Goal: Transaction & Acquisition: Purchase product/service

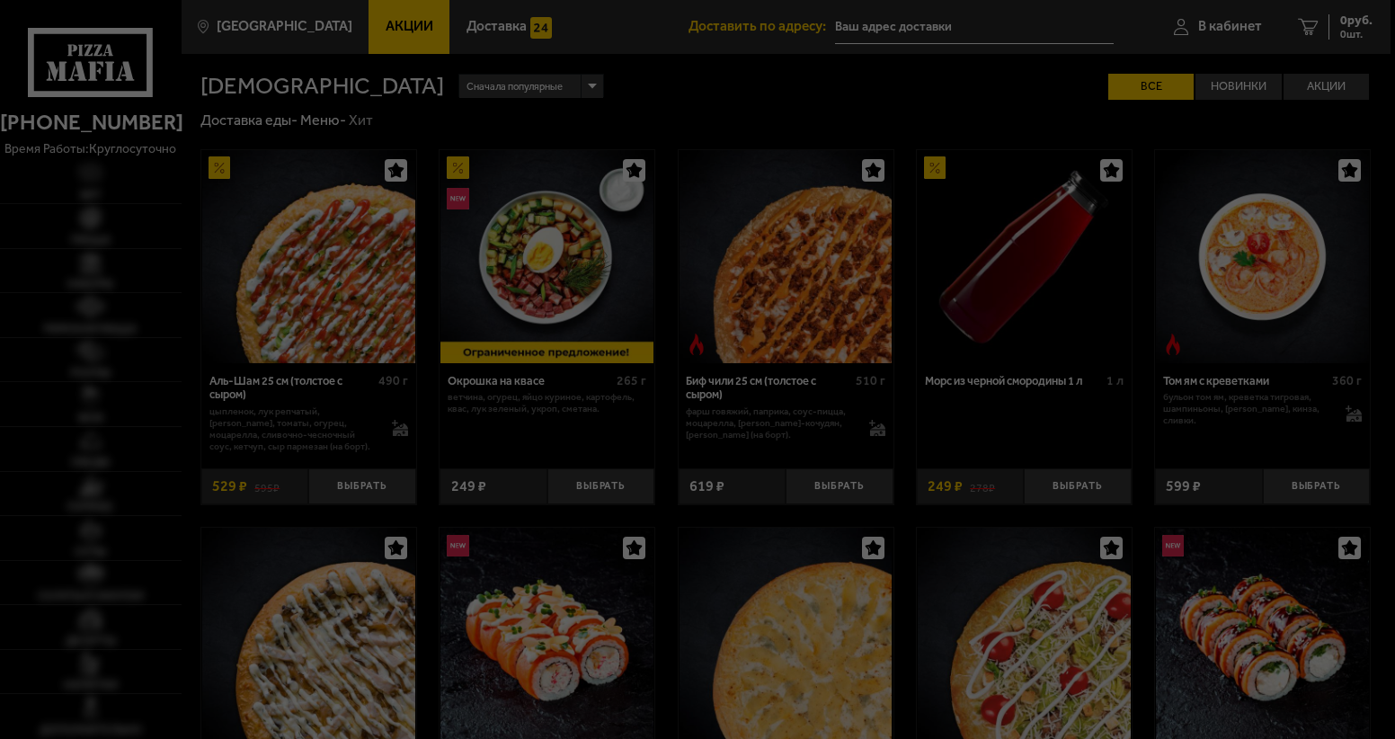
type input "[STREET_ADDRESS]"
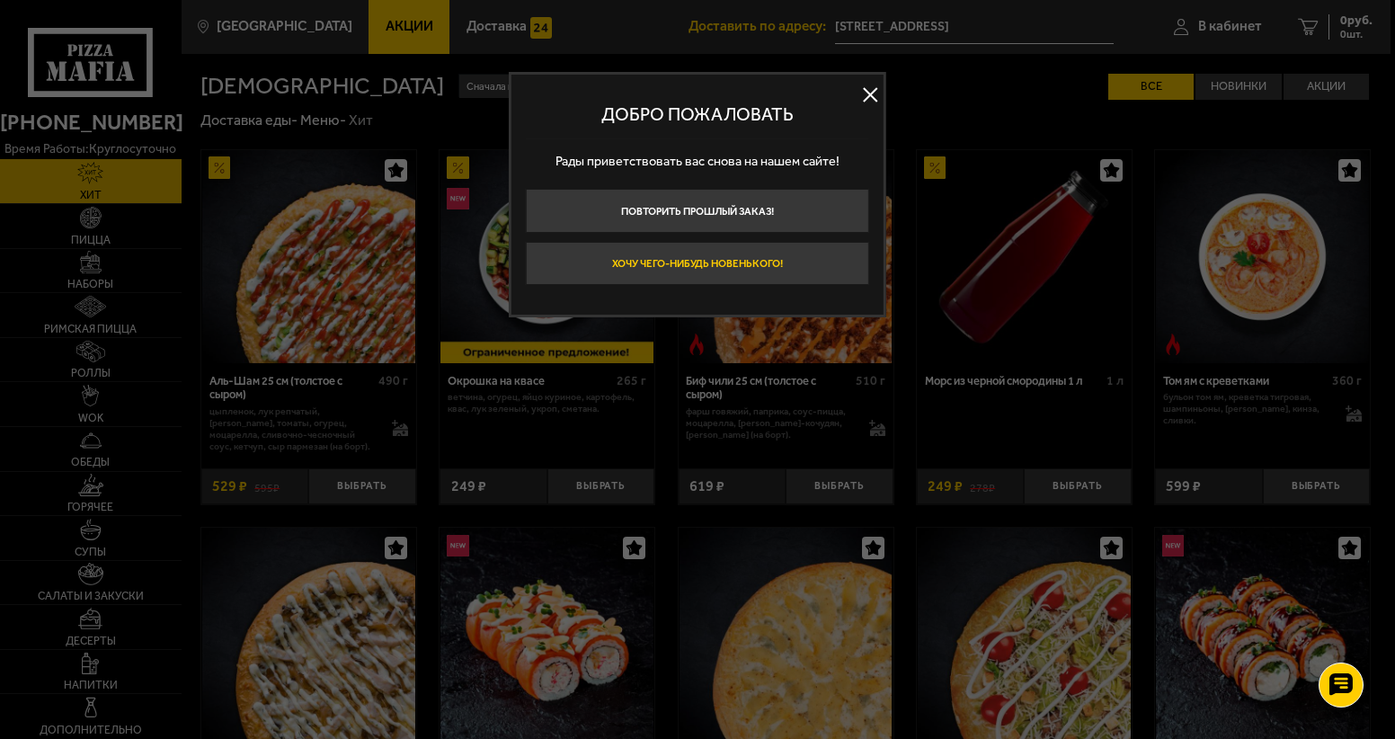
click at [673, 264] on button "Хочу чего-нибудь новенького!" at bounding box center [697, 264] width 343 height 44
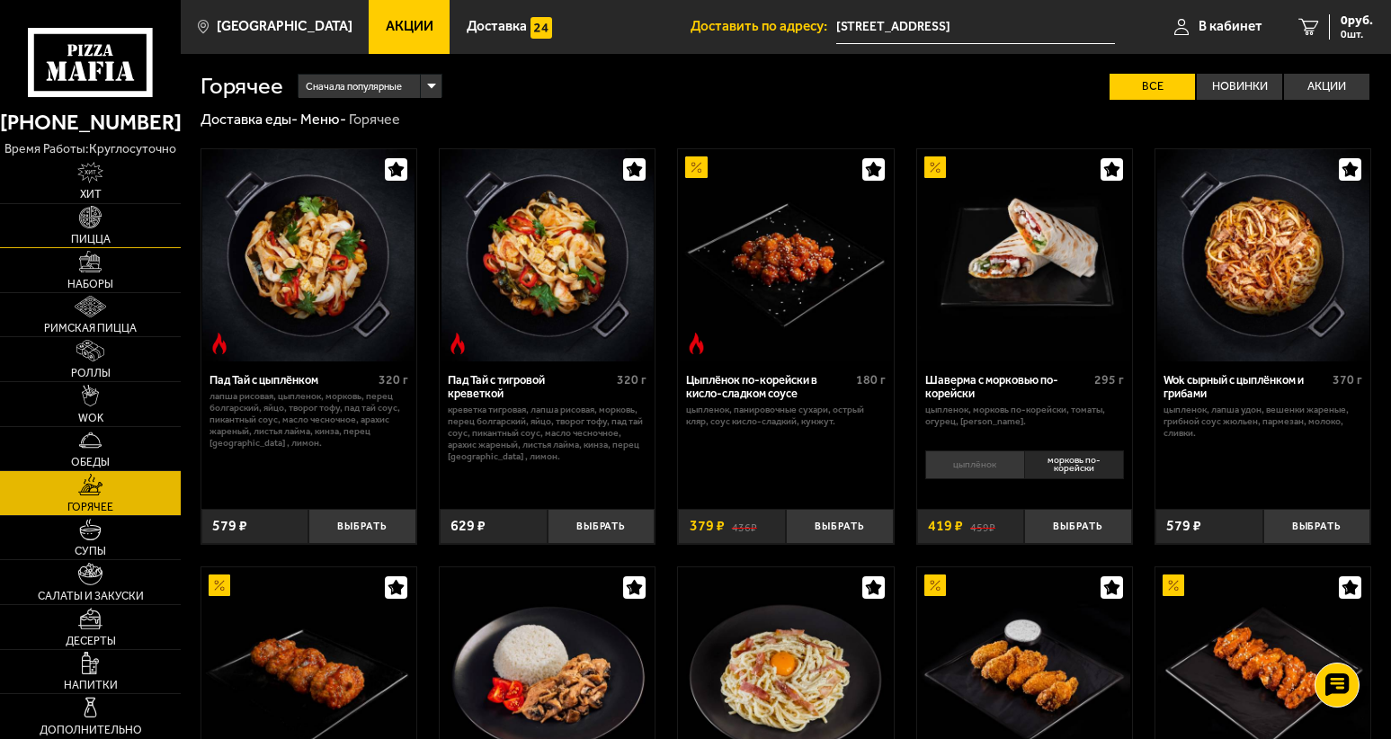
click at [98, 217] on img at bounding box center [90, 217] width 22 height 22
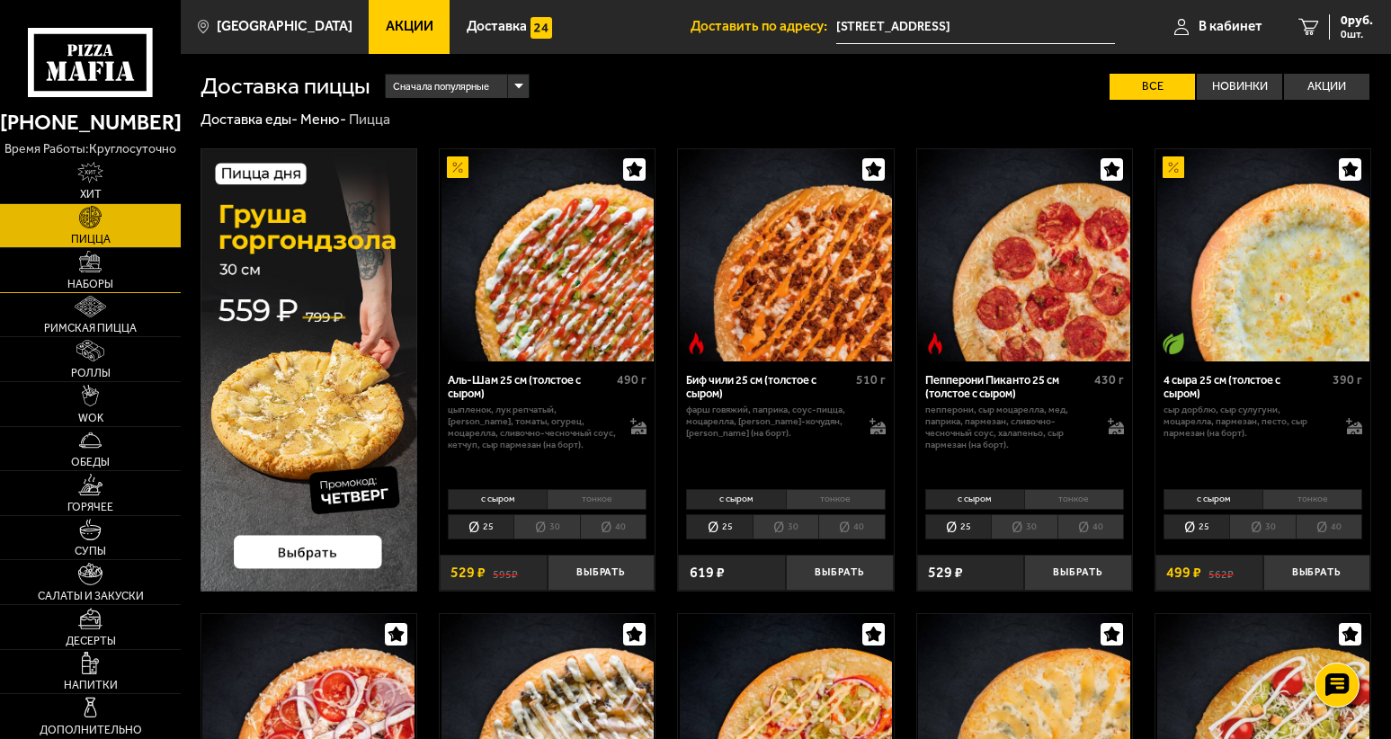
click at [102, 282] on span "Наборы" at bounding box center [90, 284] width 46 height 11
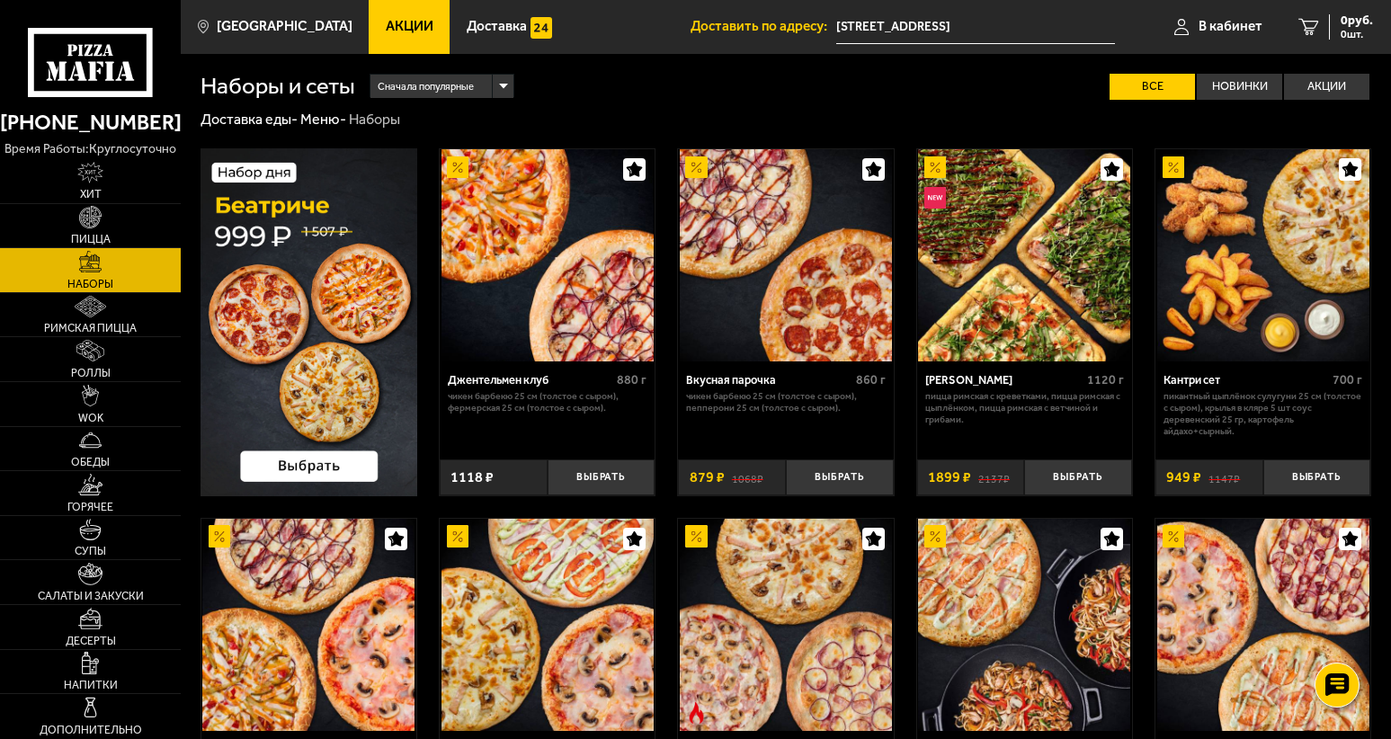
click at [301, 324] on img at bounding box center [308, 321] width 217 height 347
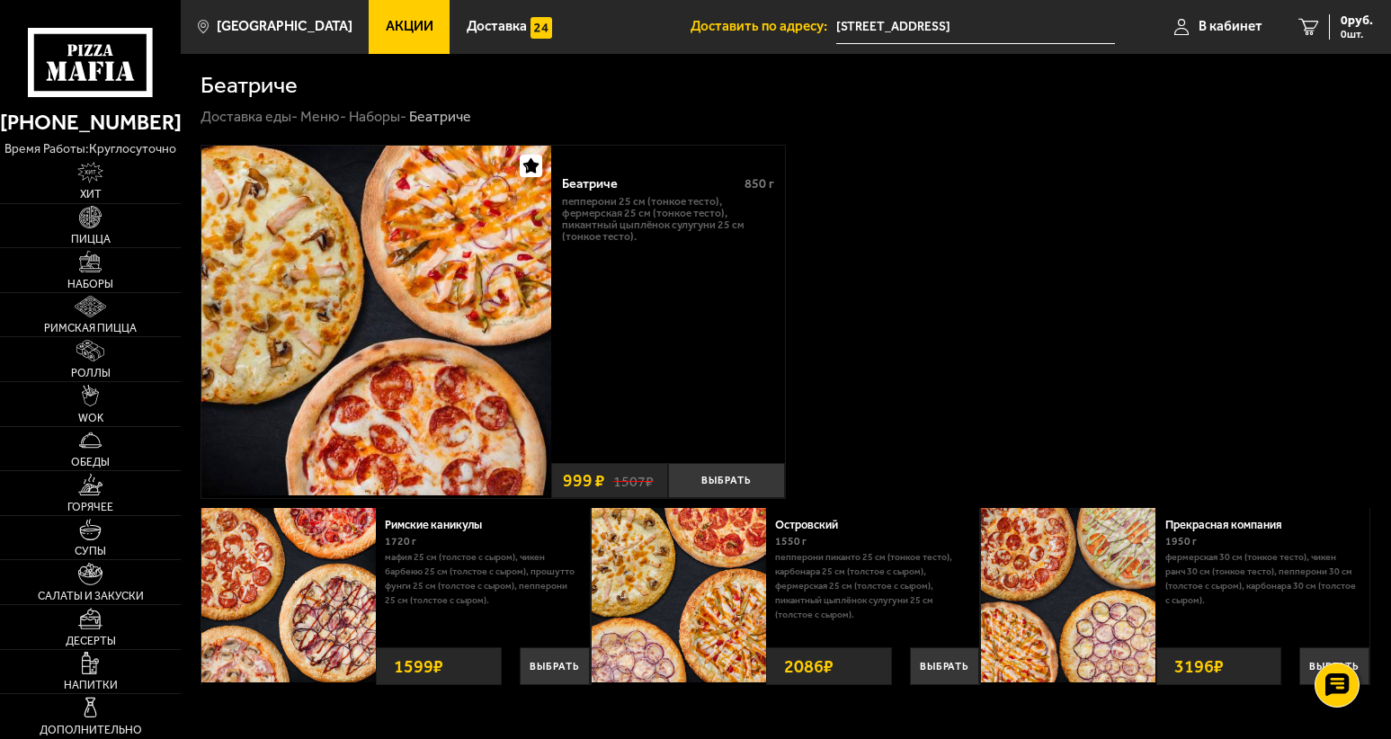
click at [953, 253] on div "Беатриче 850 г Пепперони 25 см (тонкое тесто), Фермерская 25 см (тонкое тесто),…" at bounding box center [785, 322] width 1170 height 355
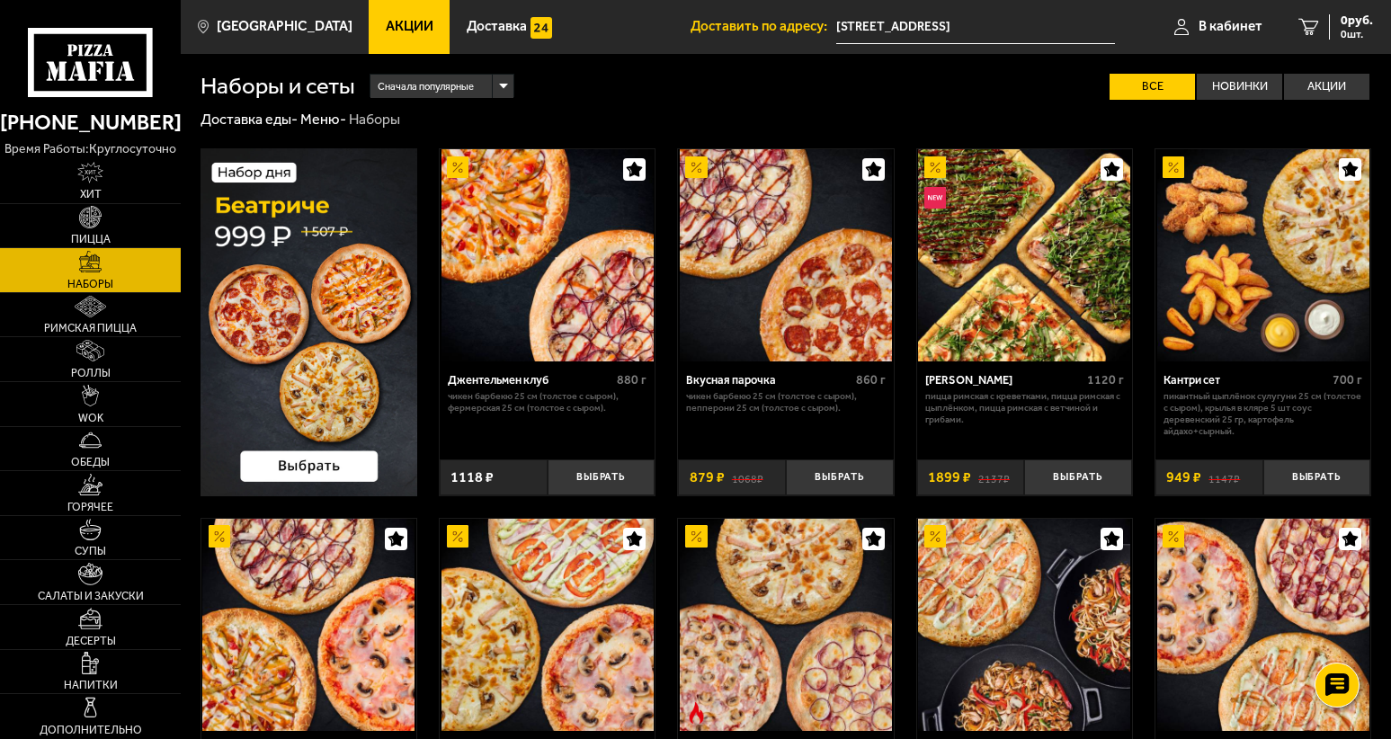
scroll to position [180, 0]
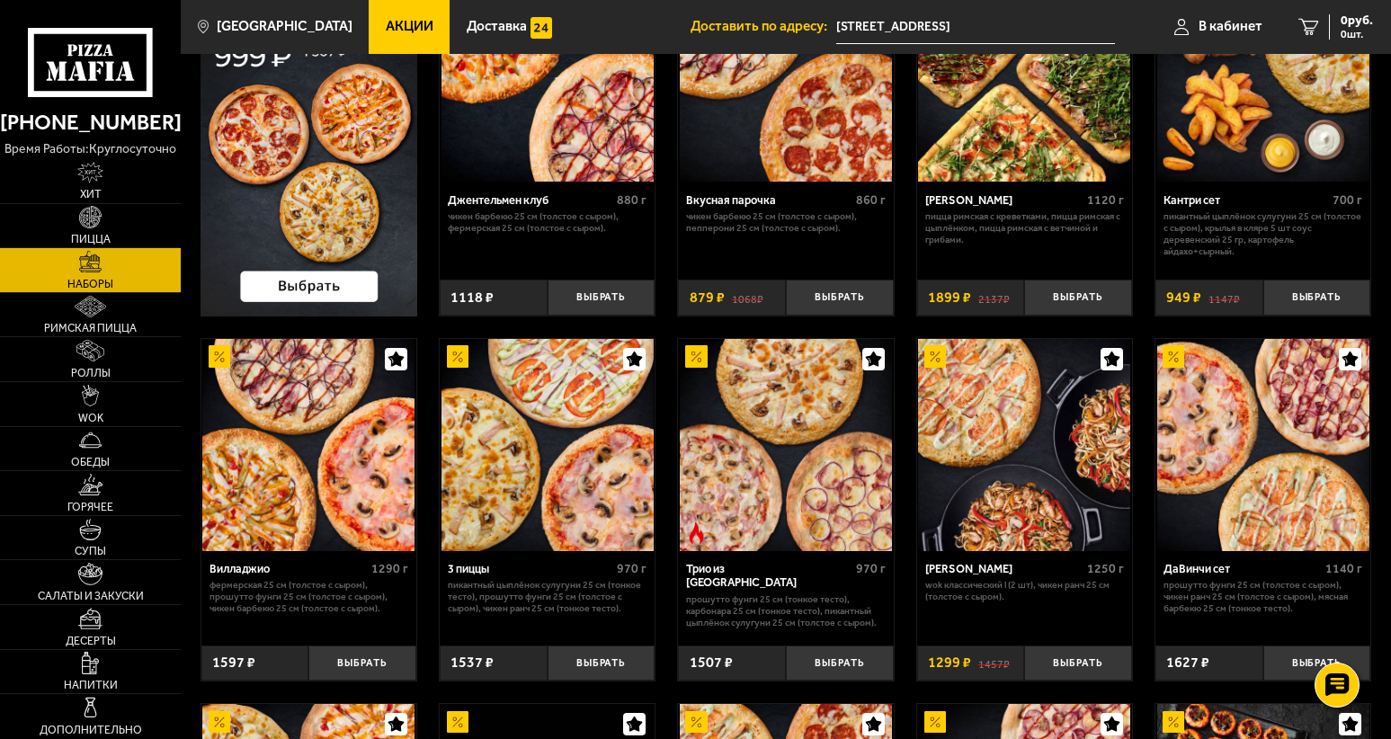
click at [306, 123] on img at bounding box center [308, 142] width 217 height 347
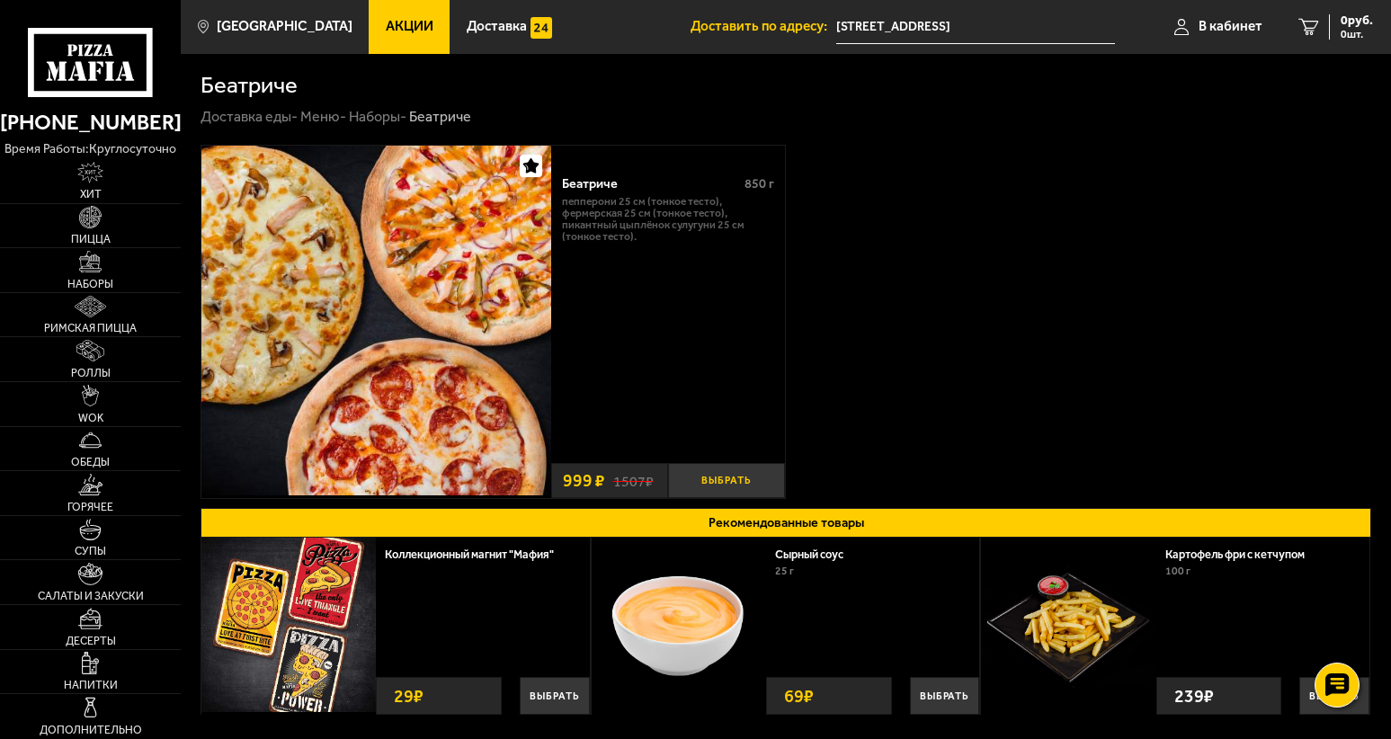
click at [723, 477] on button "Выбрать" at bounding box center [726, 480] width 117 height 35
click at [1338, 15] on span "999 руб." at bounding box center [1349, 20] width 47 height 13
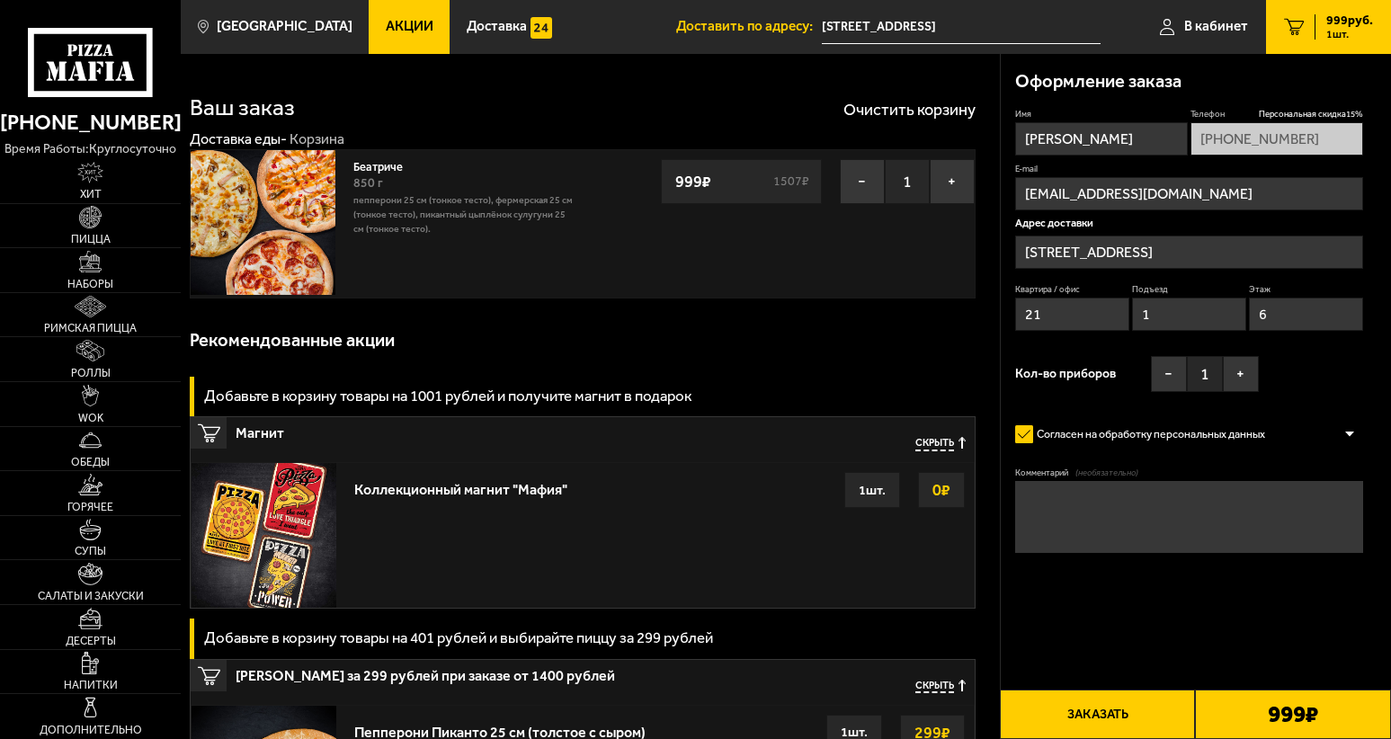
click at [1090, 715] on button "Заказать" at bounding box center [1098, 713] width 196 height 49
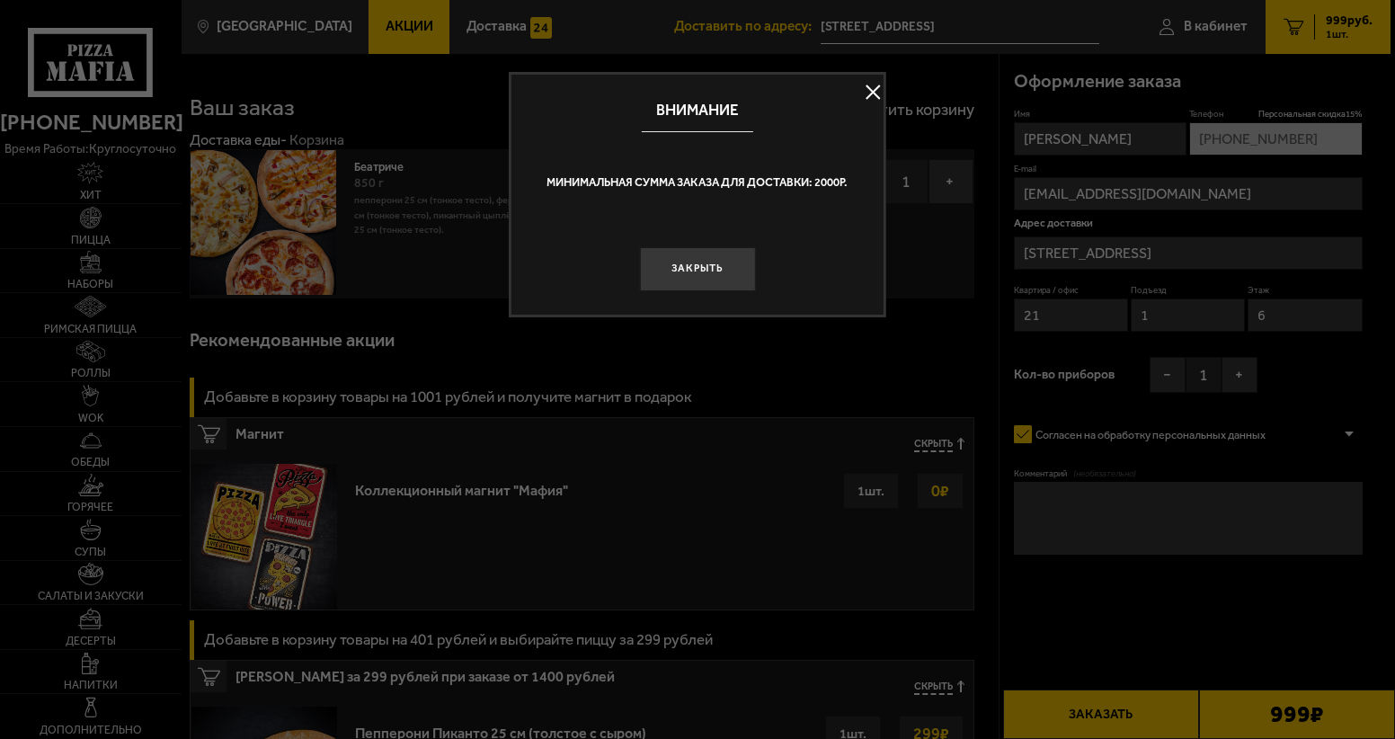
click at [872, 93] on button at bounding box center [872, 92] width 27 height 27
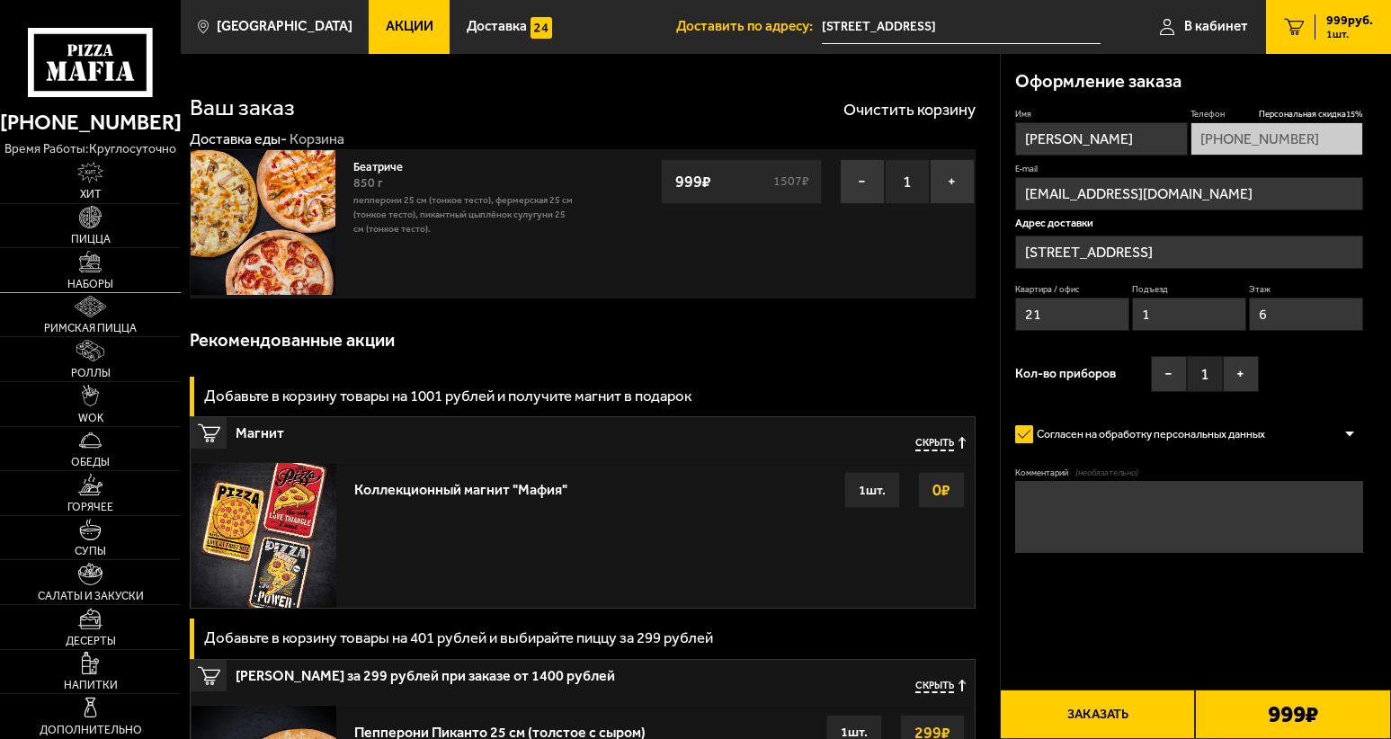
click at [100, 271] on img at bounding box center [90, 262] width 22 height 22
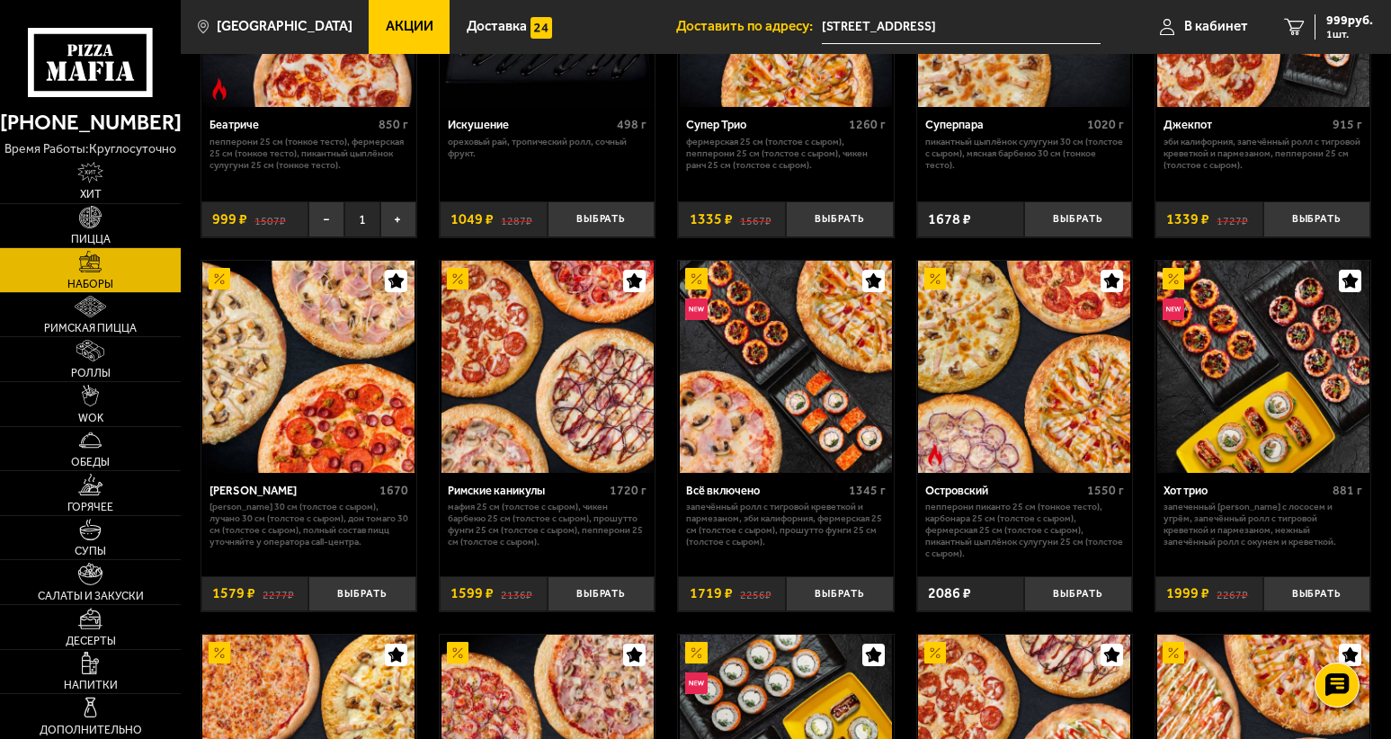
scroll to position [719, 0]
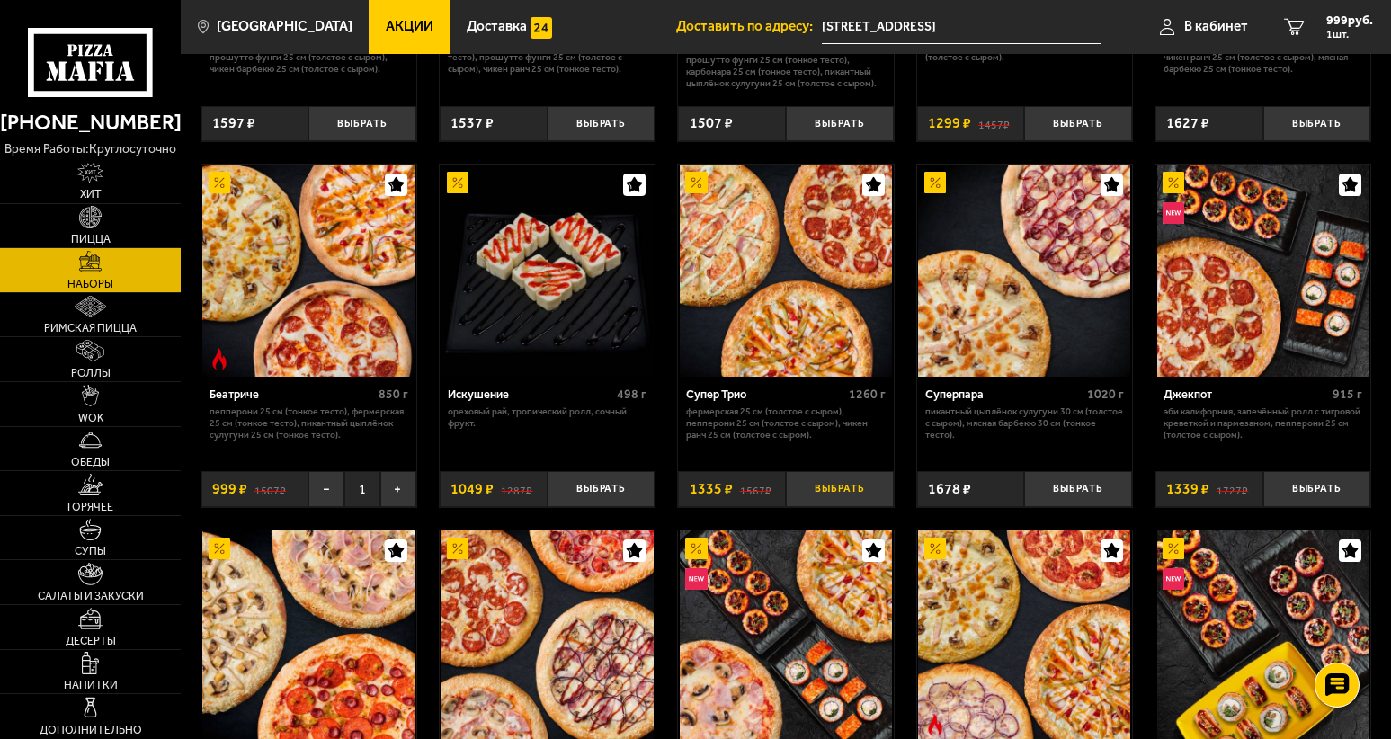
click at [855, 493] on button "Выбрать" at bounding box center [840, 488] width 108 height 35
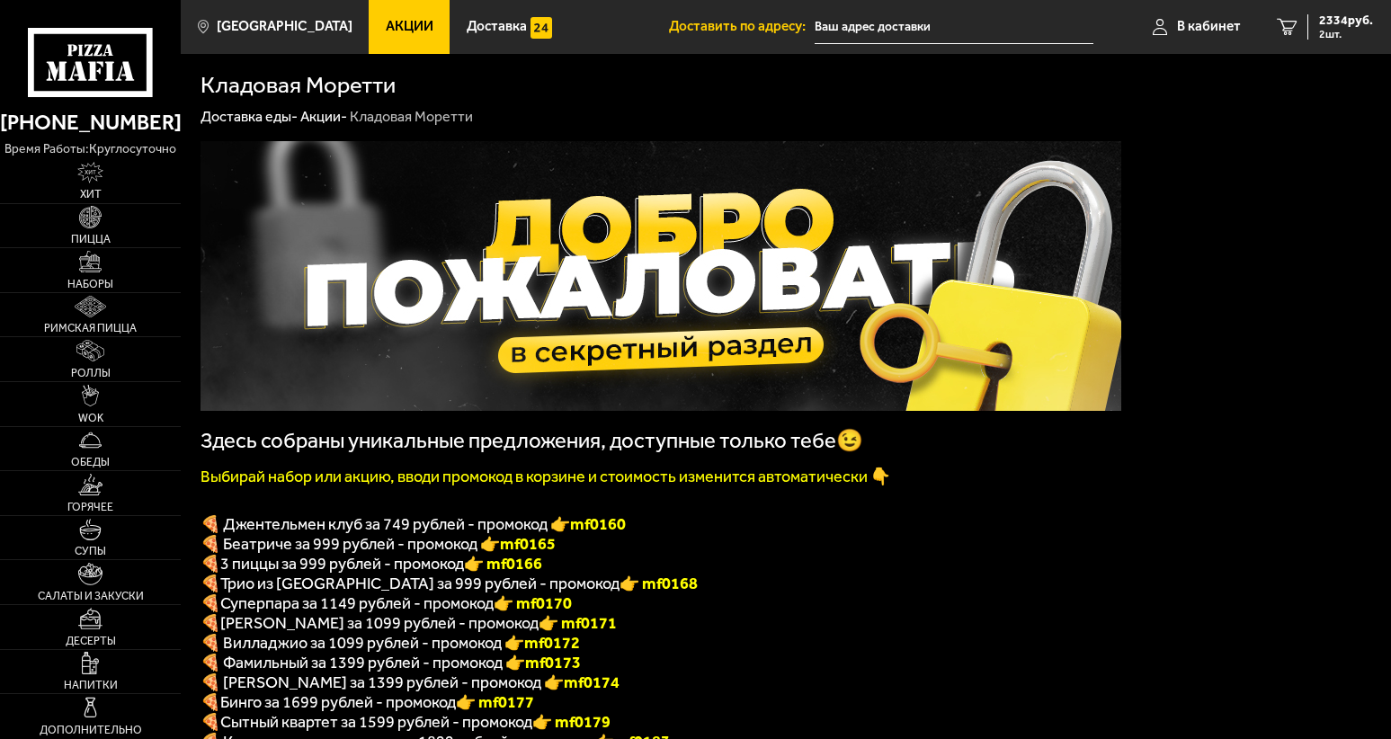
type input "[STREET_ADDRESS]"
click at [1332, 27] on span "2334 руб." at bounding box center [1346, 20] width 54 height 13
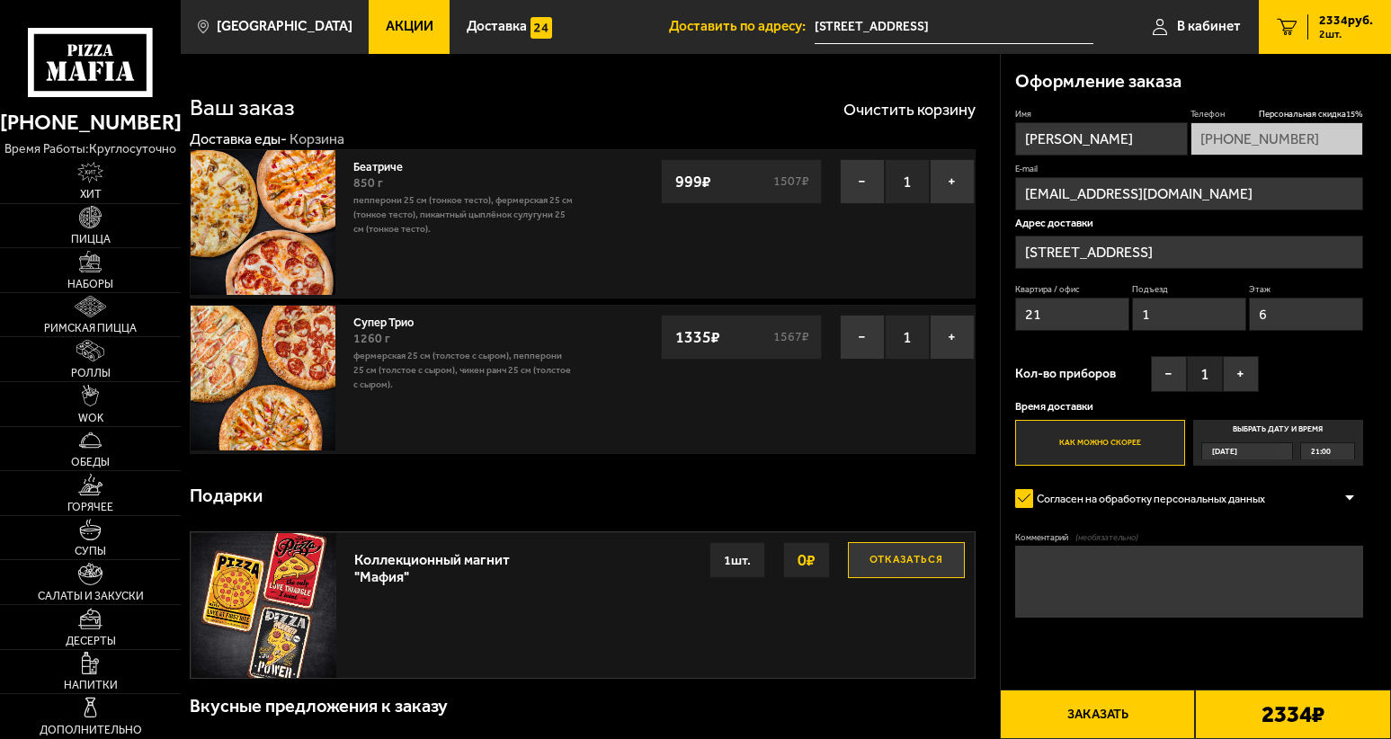
click at [1091, 724] on button "Заказать" at bounding box center [1098, 713] width 196 height 49
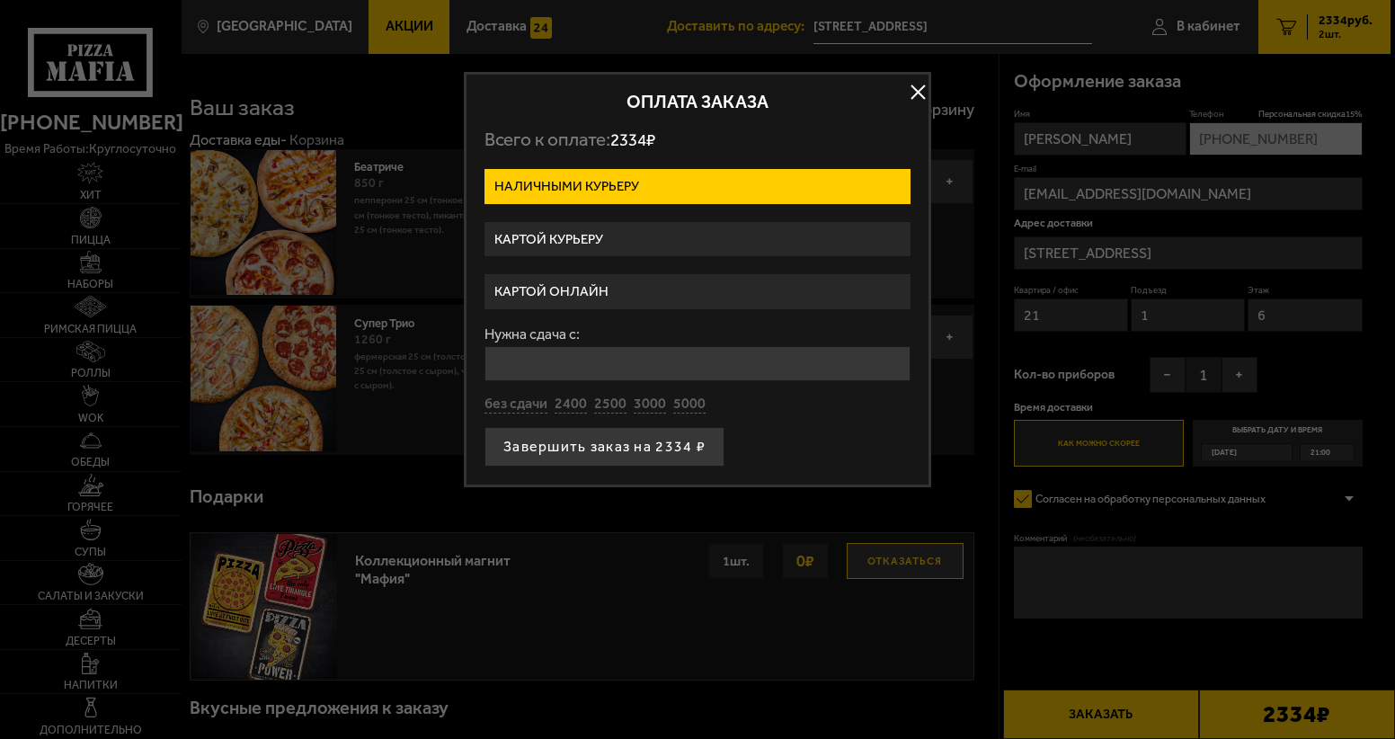
click at [585, 237] on label "Картой курьеру" at bounding box center [697, 239] width 426 height 35
click at [0, 0] on input "Картой курьеру" at bounding box center [0, 0] width 0 height 0
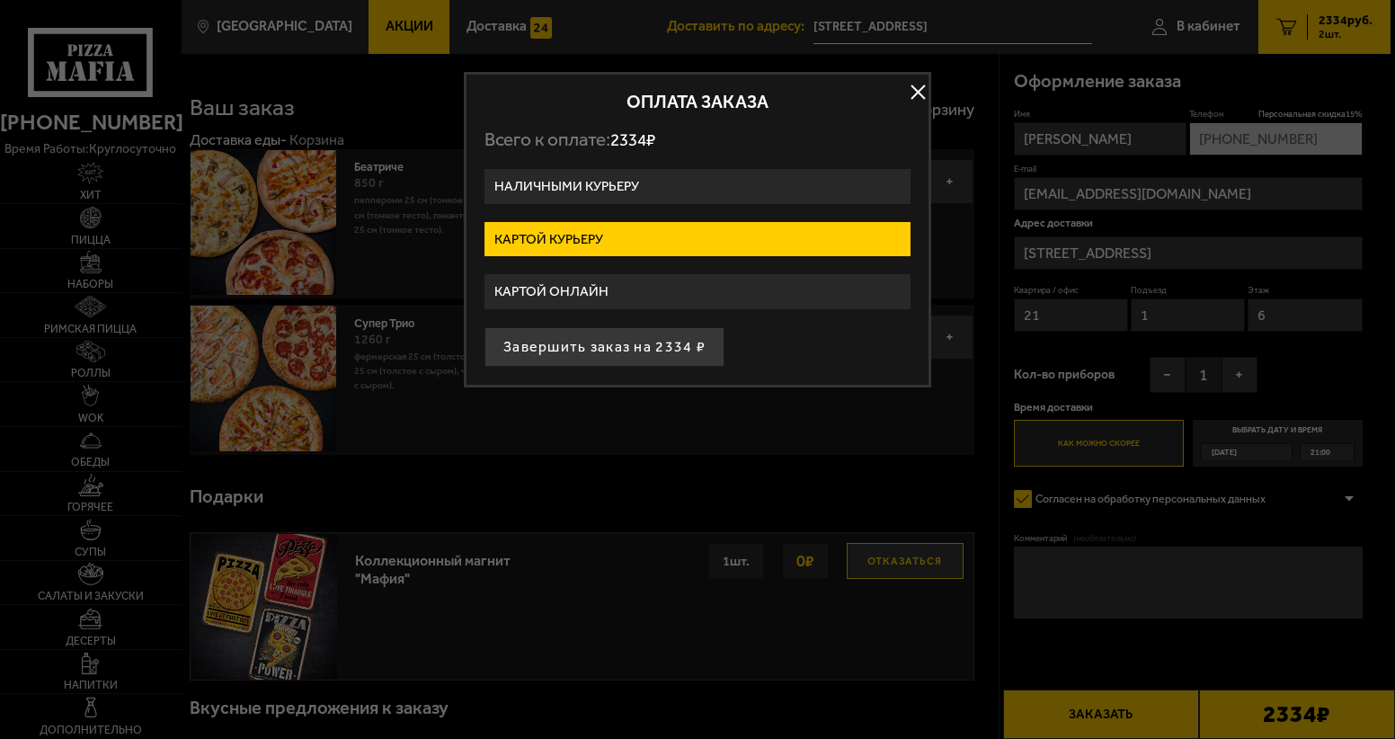
click at [577, 293] on label "Картой онлайн" at bounding box center [697, 291] width 426 height 35
click at [0, 0] on input "Картой онлайн" at bounding box center [0, 0] width 0 height 0
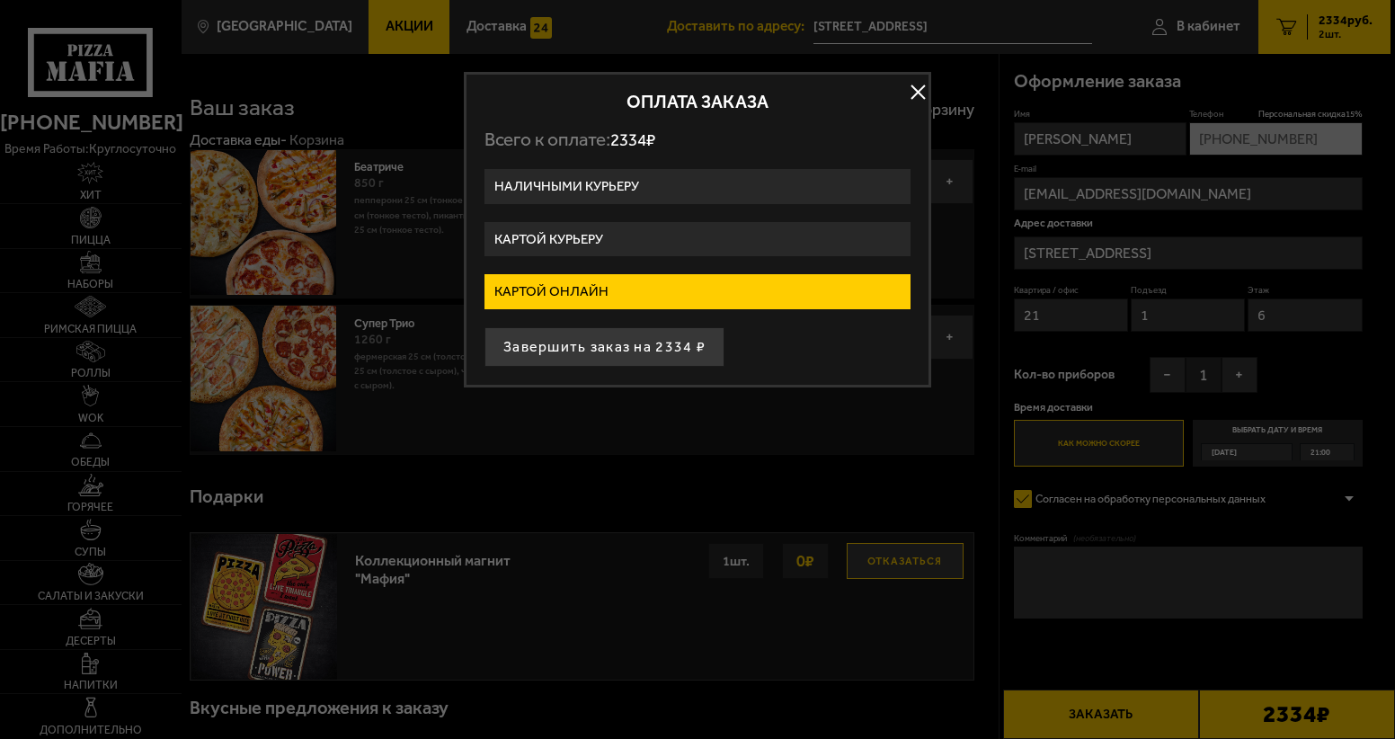
click at [564, 236] on label "Картой курьеру" at bounding box center [697, 239] width 426 height 35
click at [0, 0] on input "Картой курьеру" at bounding box center [0, 0] width 0 height 0
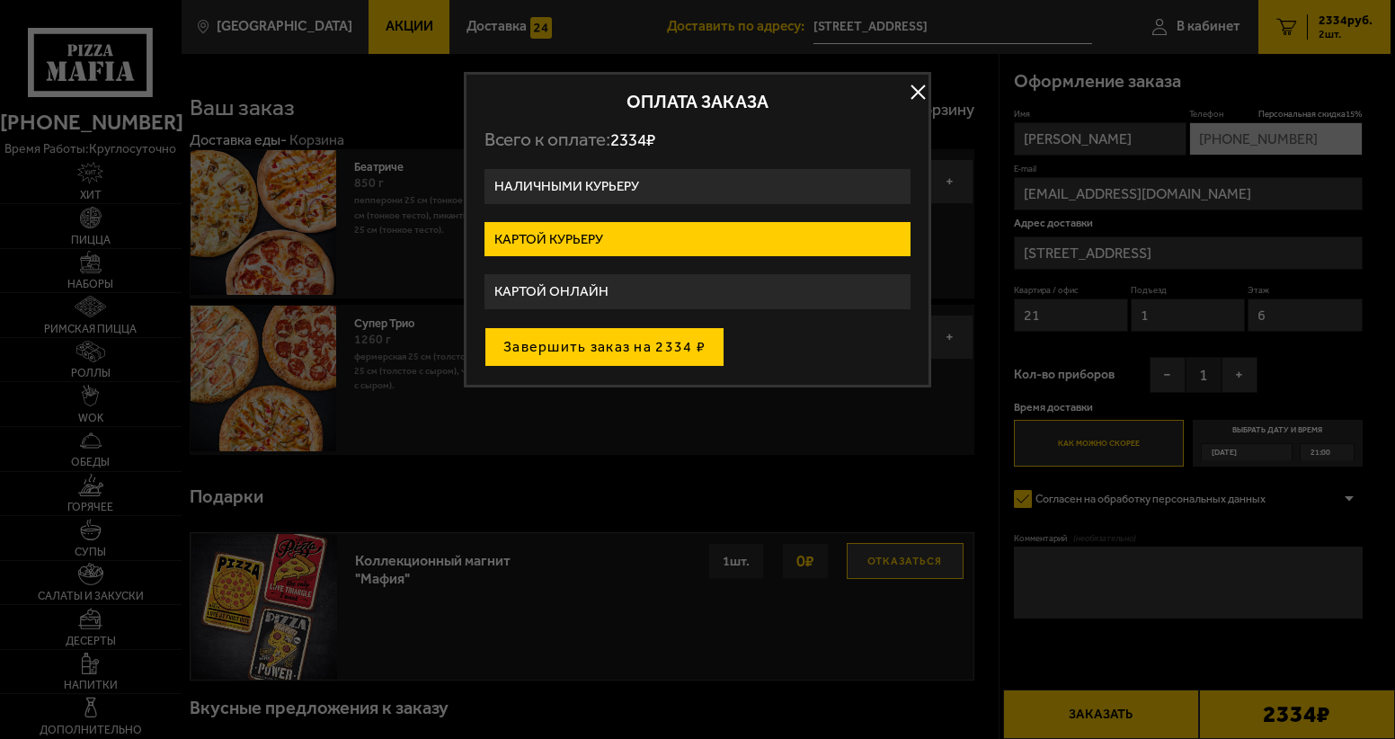
click at [609, 343] on button "Завершить заказ на 2334 ₽" at bounding box center [604, 347] width 240 height 40
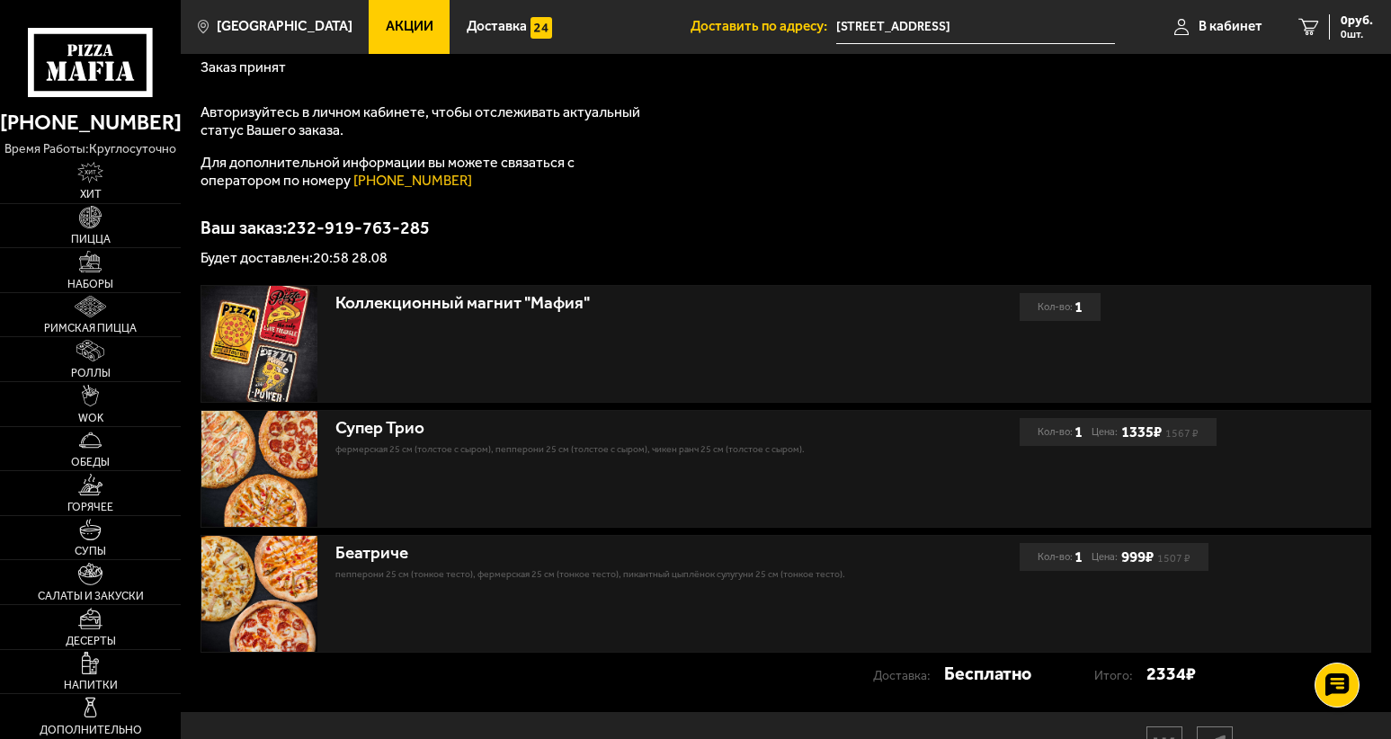
scroll to position [270, 0]
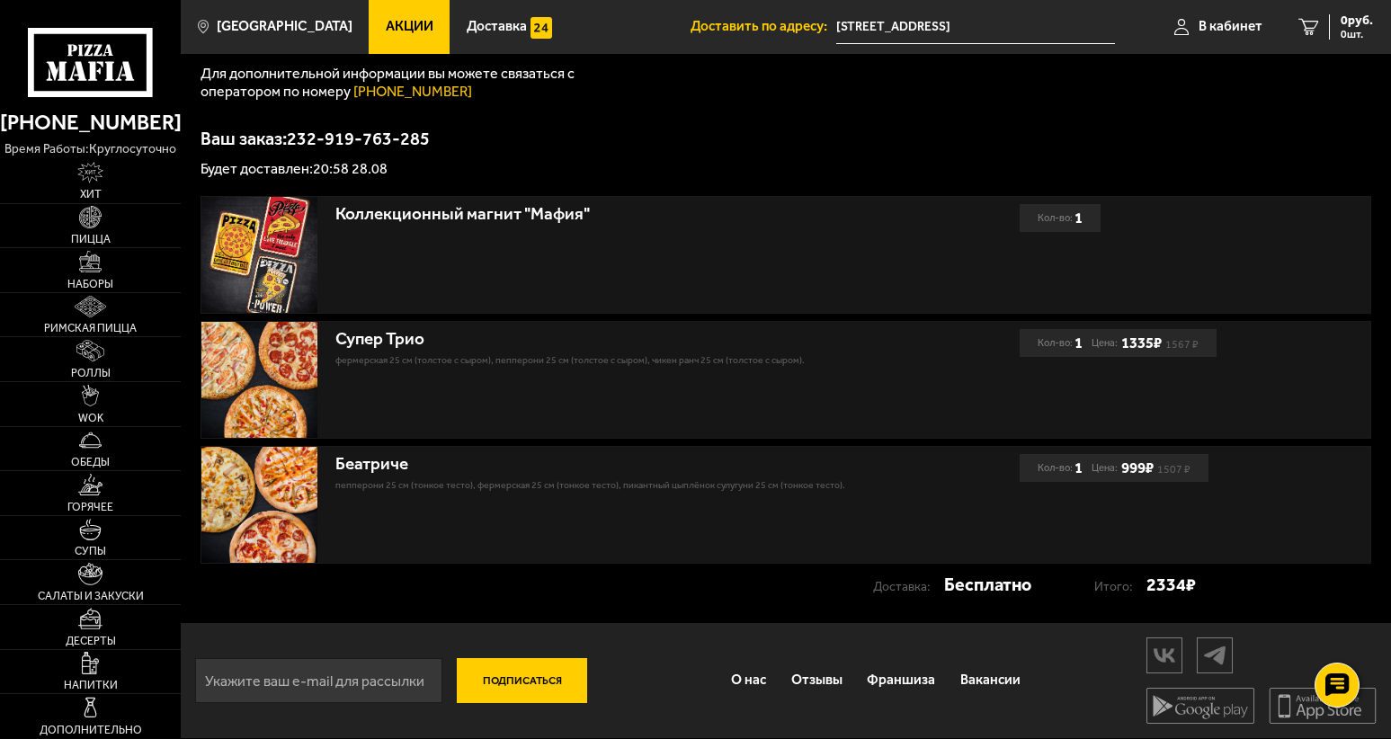
click at [665, 244] on div "Коллекционный магнит "Мафия"" at bounding box center [610, 255] width 818 height 116
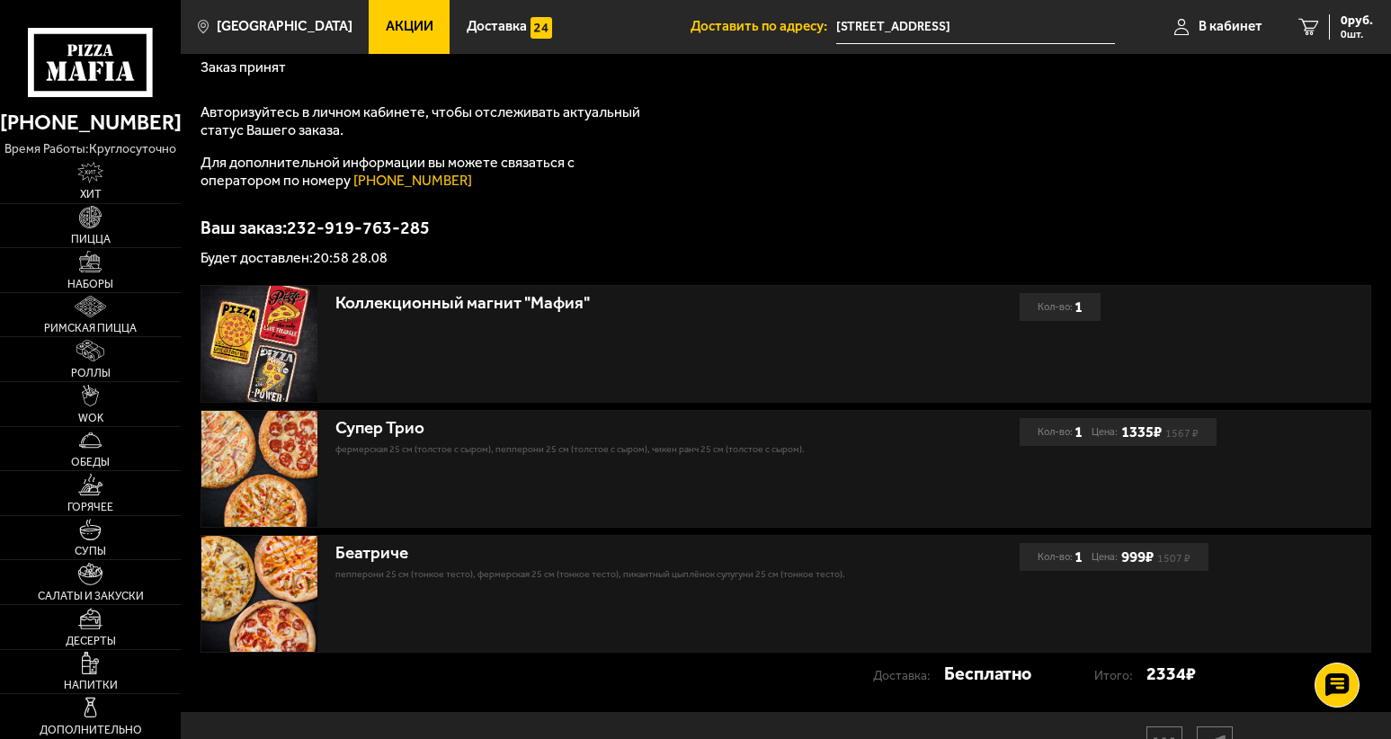
scroll to position [0, 0]
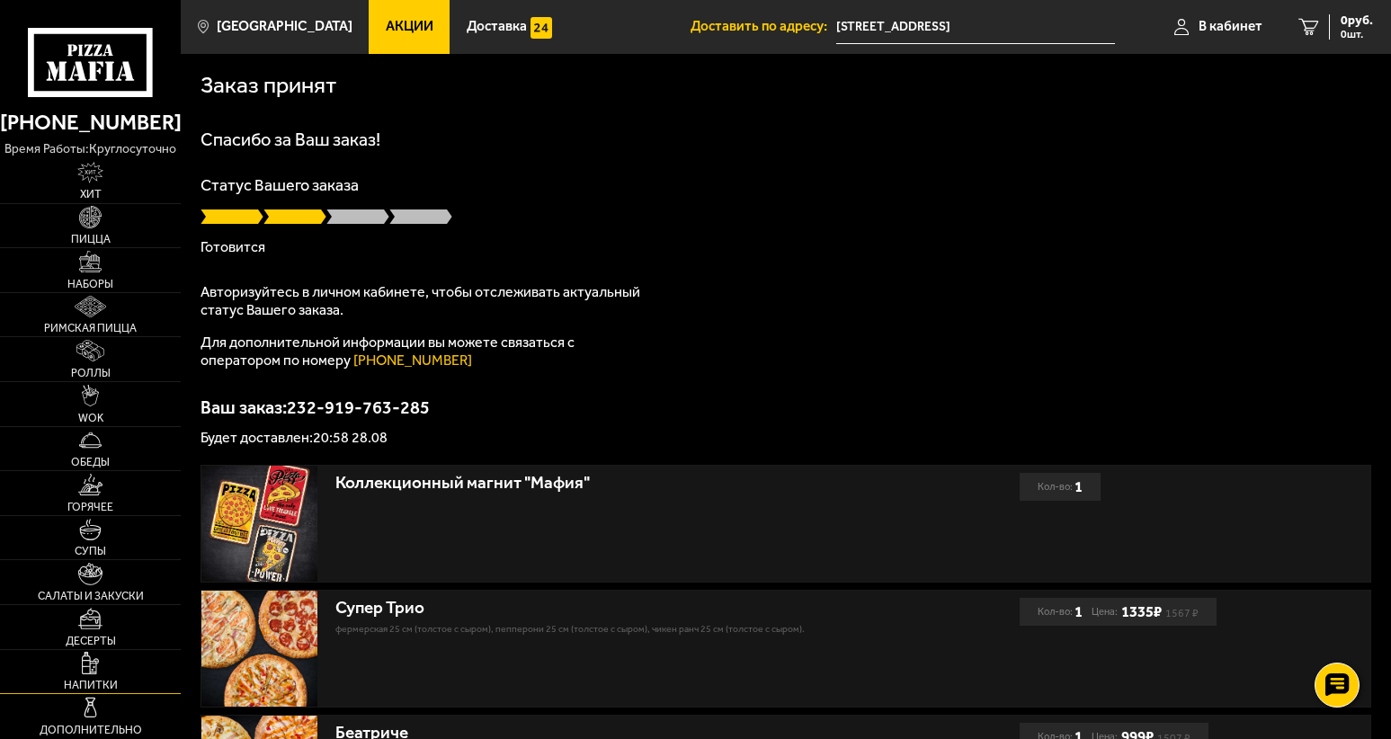
click at [104, 680] on span "Напитки" at bounding box center [91, 685] width 54 height 11
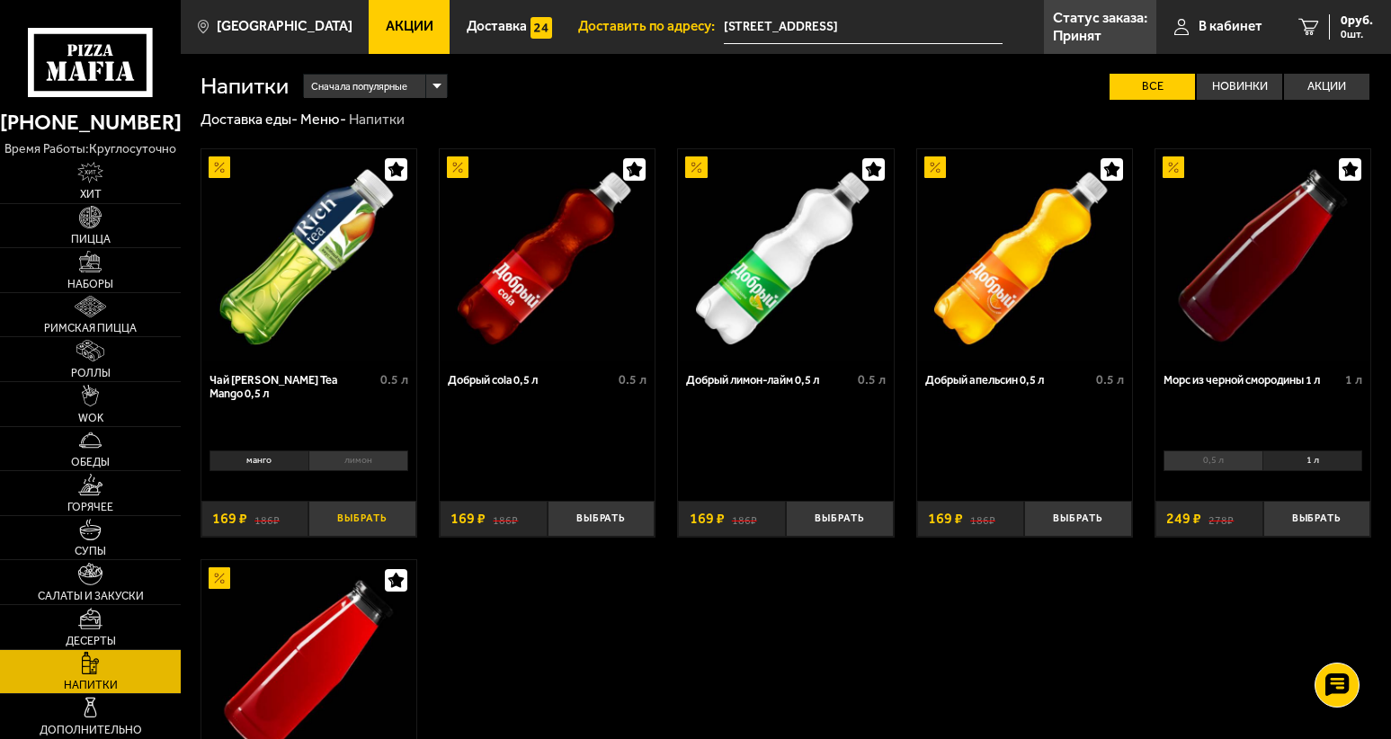
scroll to position [90, 0]
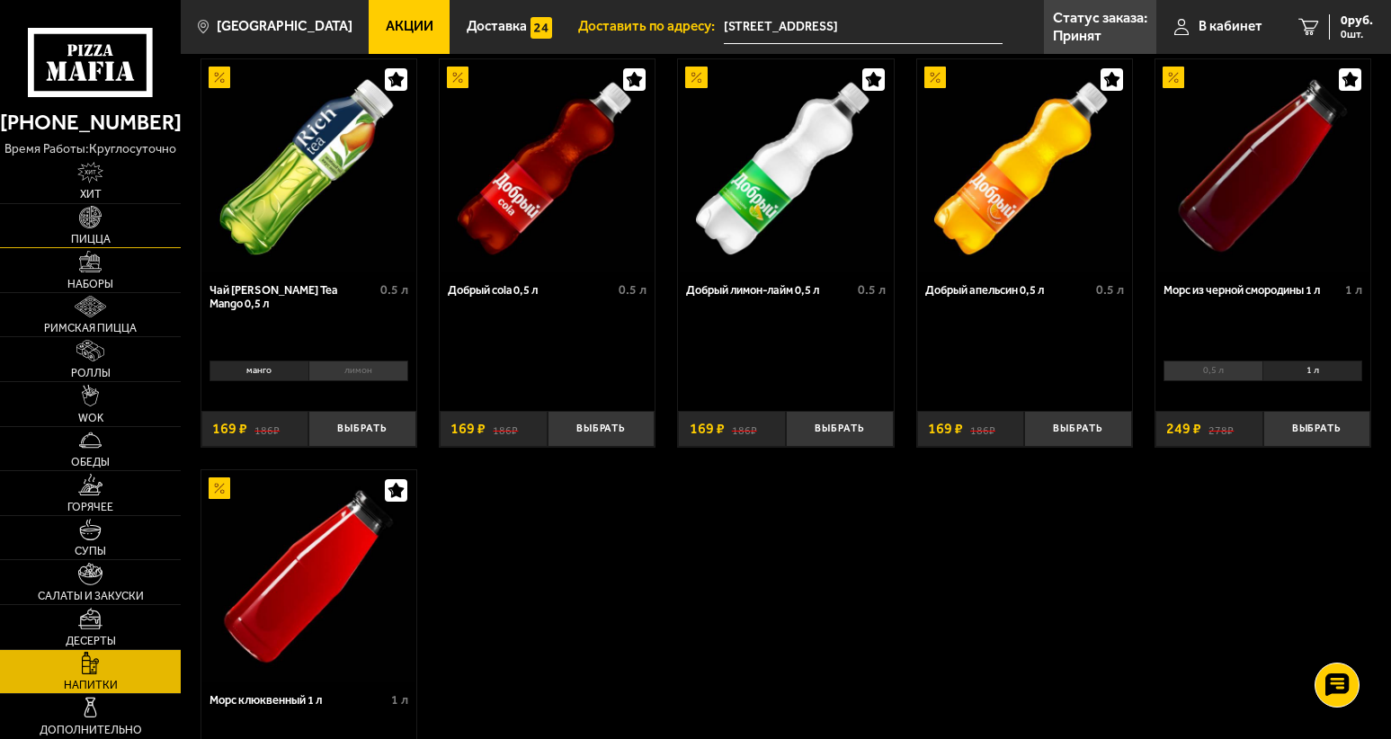
click at [31, 214] on link "Пицца" at bounding box center [90, 226] width 181 height 44
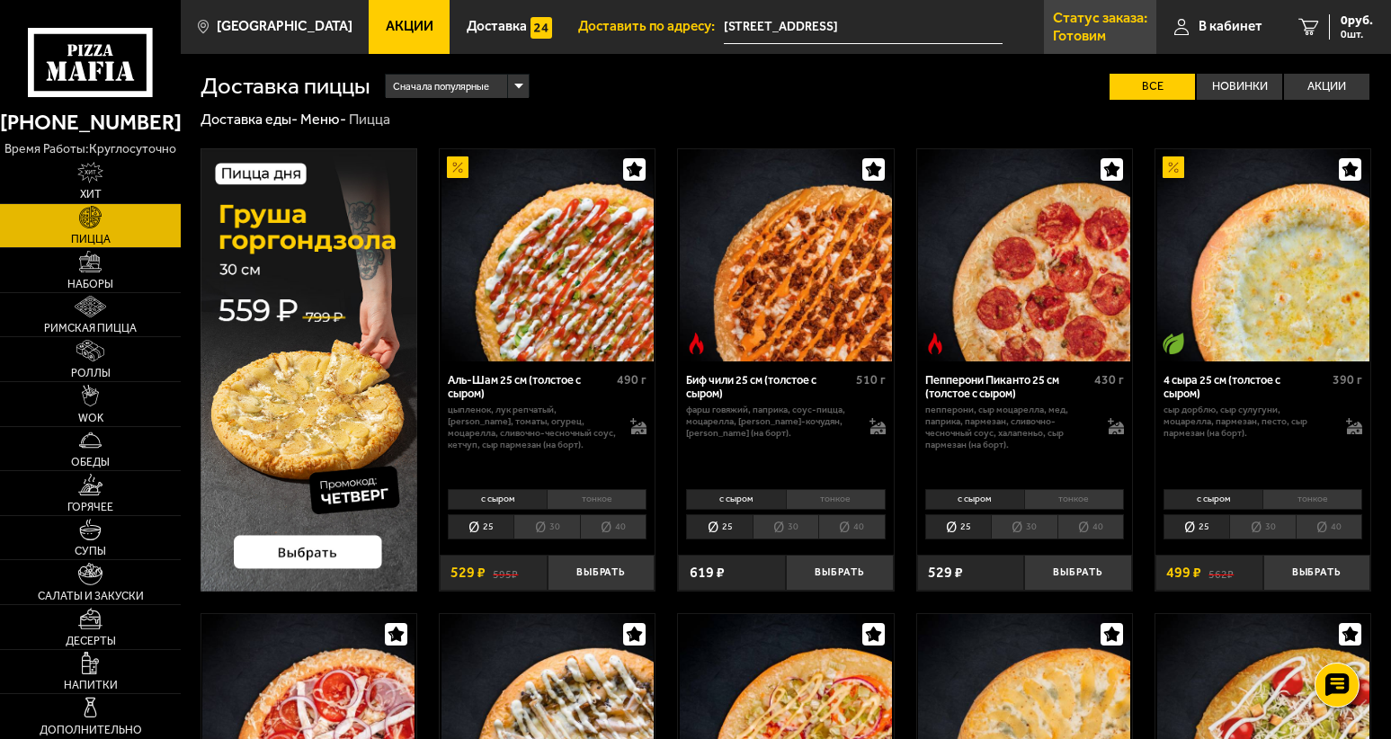
click at [1103, 34] on p "Готовим" at bounding box center [1079, 36] width 53 height 14
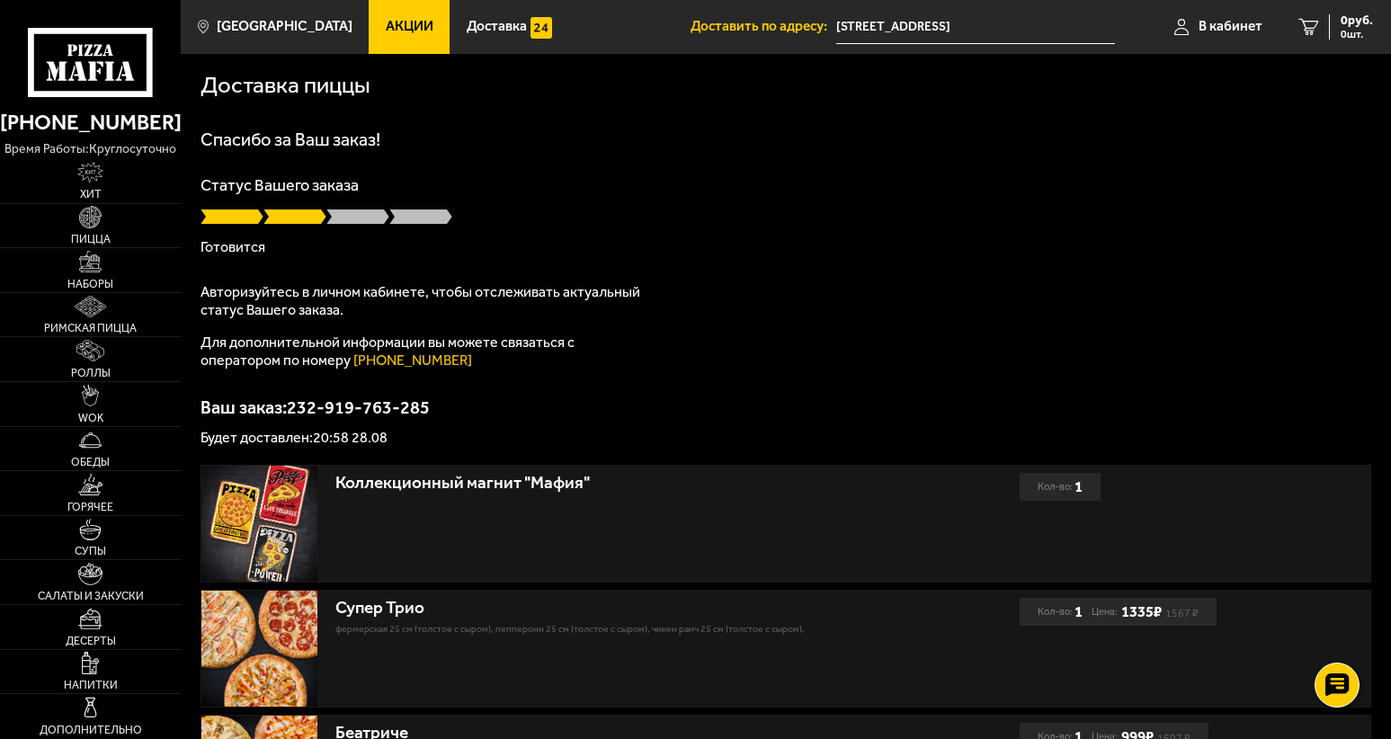
drag, startPoint x: 382, startPoint y: 209, endPoint x: 380, endPoint y: 225, distance: 15.4
click at [380, 225] on span at bounding box center [357, 217] width 63 height 18
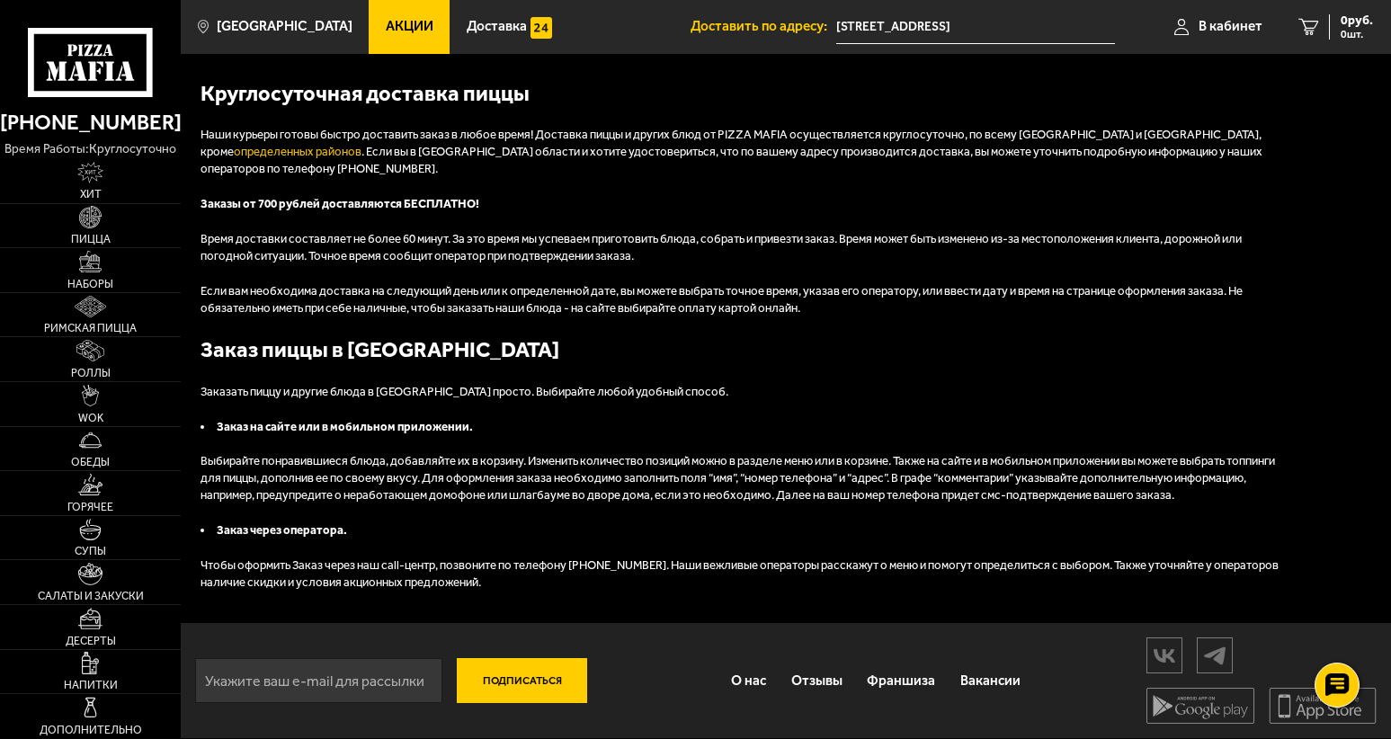
scroll to position [991, 0]
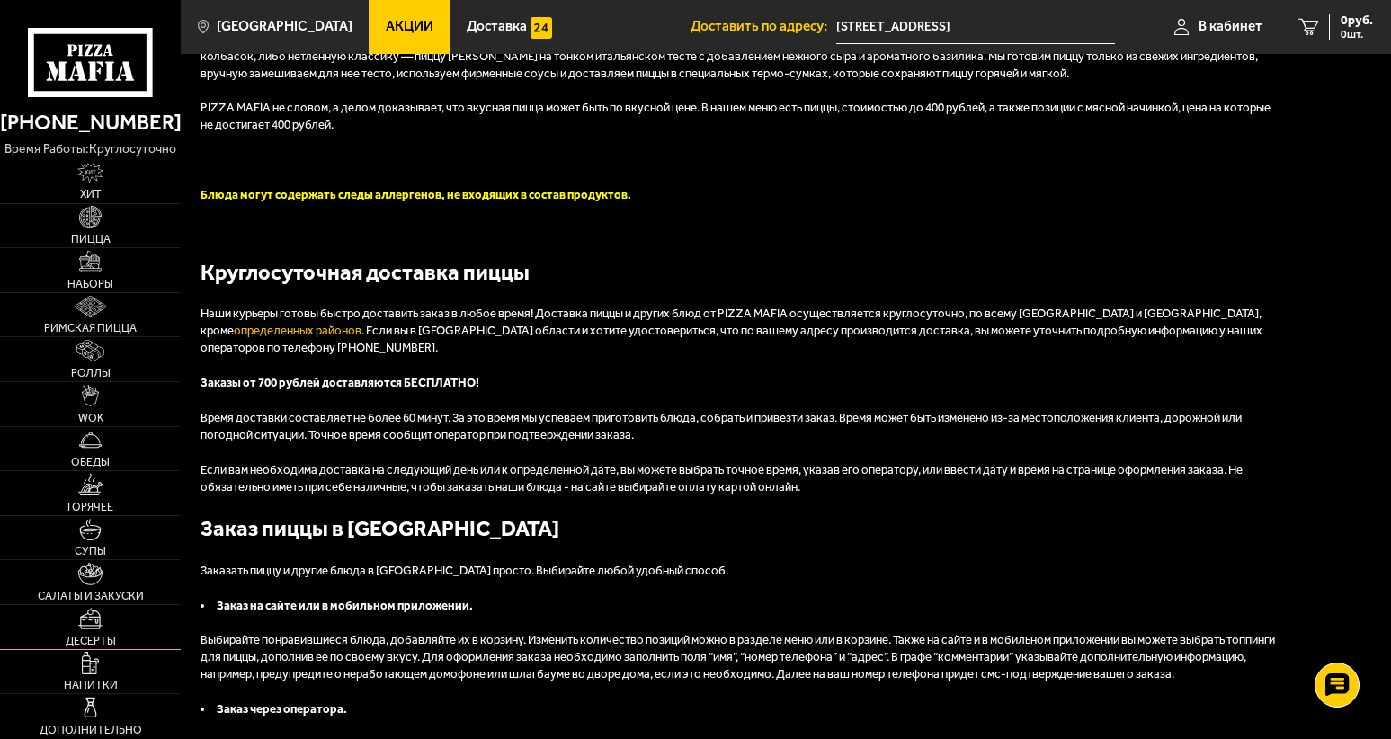
click at [111, 608] on link "Десерты" at bounding box center [90, 627] width 181 height 44
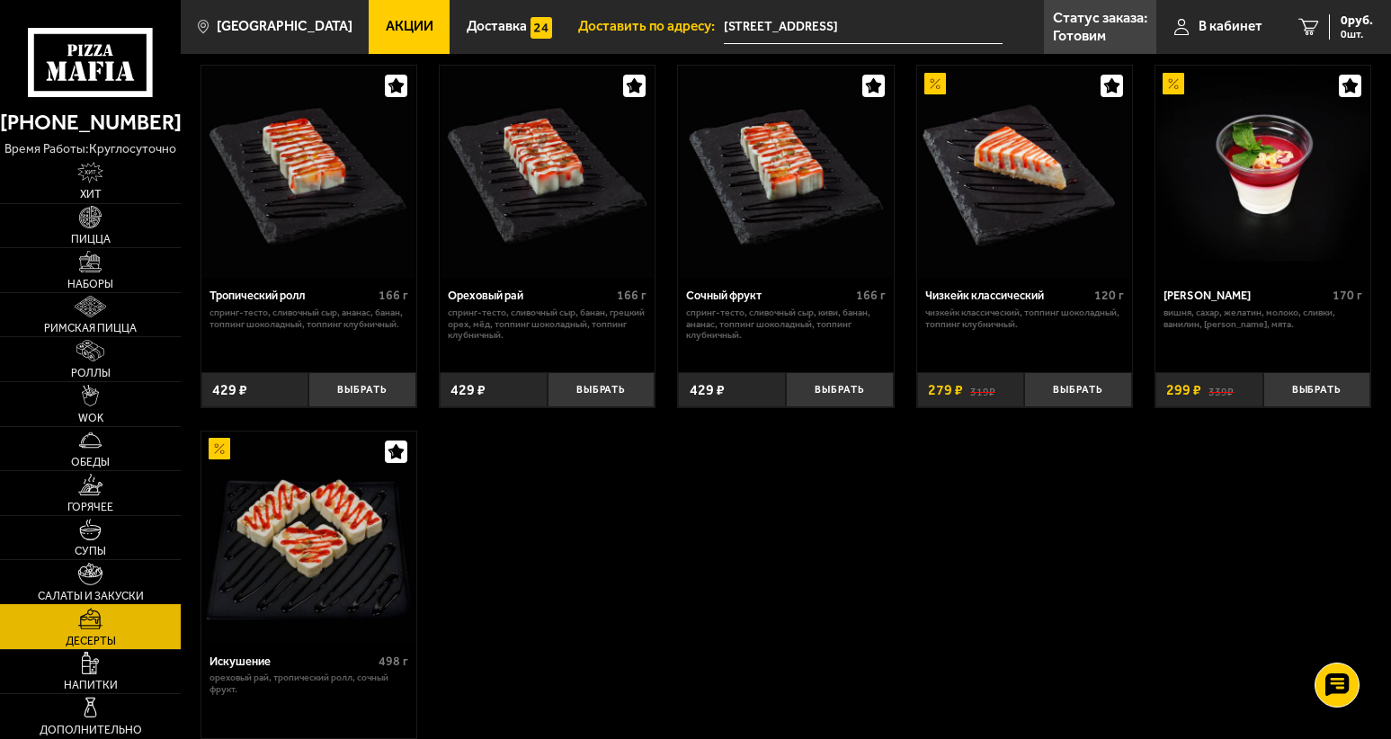
scroll to position [539, 0]
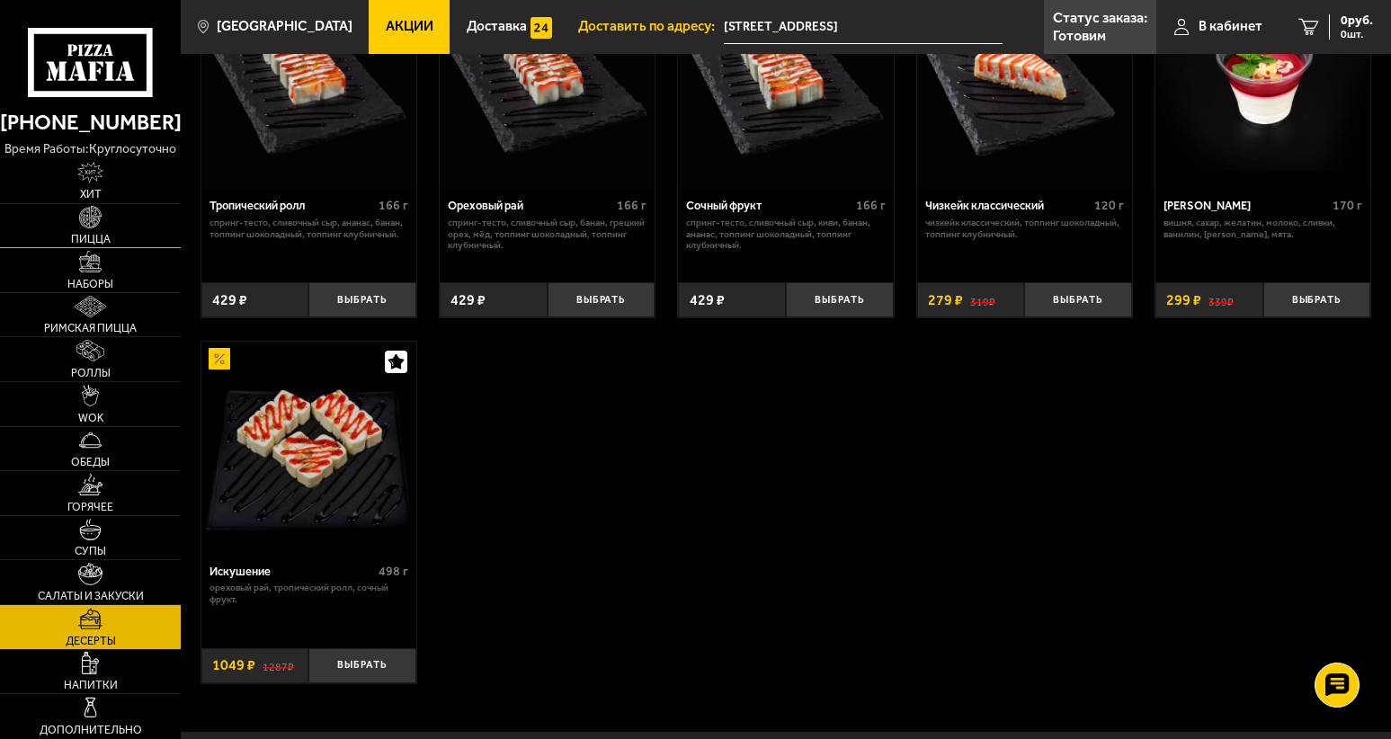
click at [70, 228] on link "Пицца" at bounding box center [90, 226] width 181 height 44
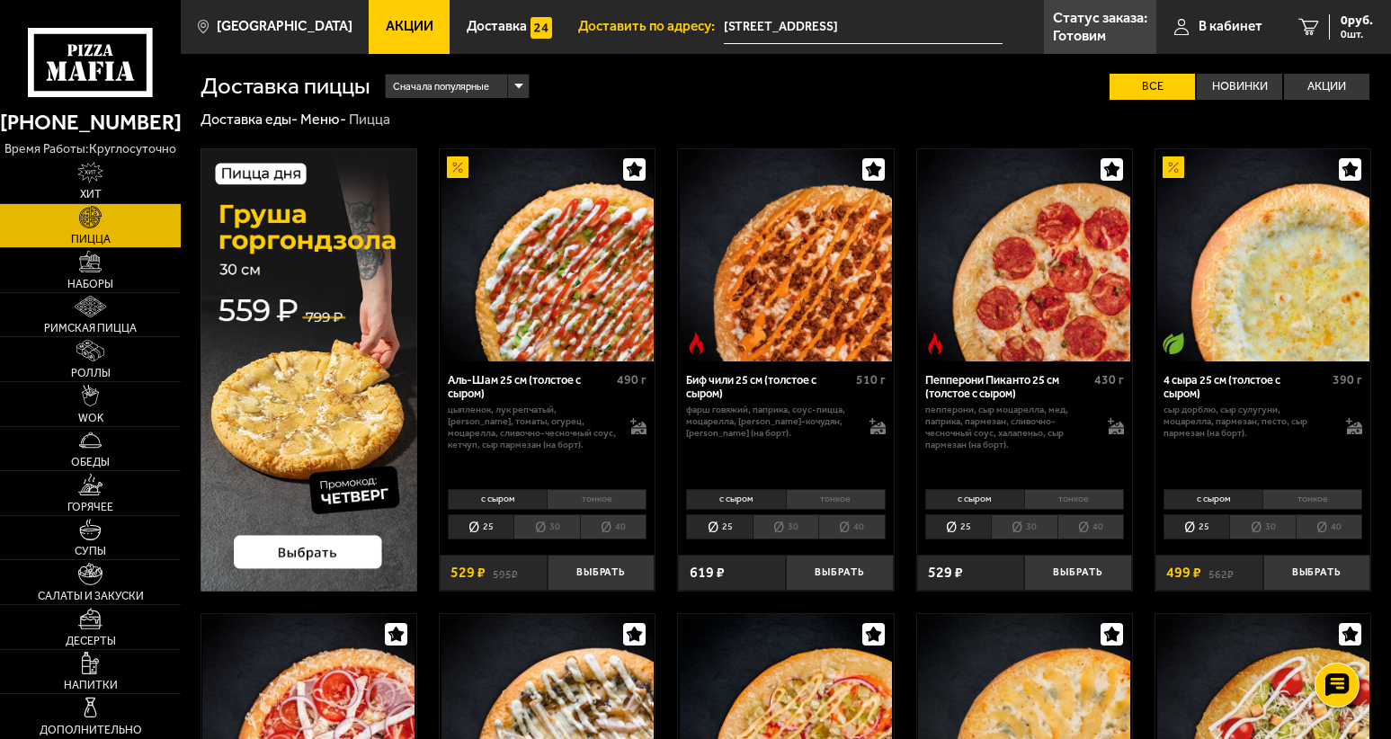
click at [1170, 349] on img at bounding box center [1173, 344] width 22 height 22
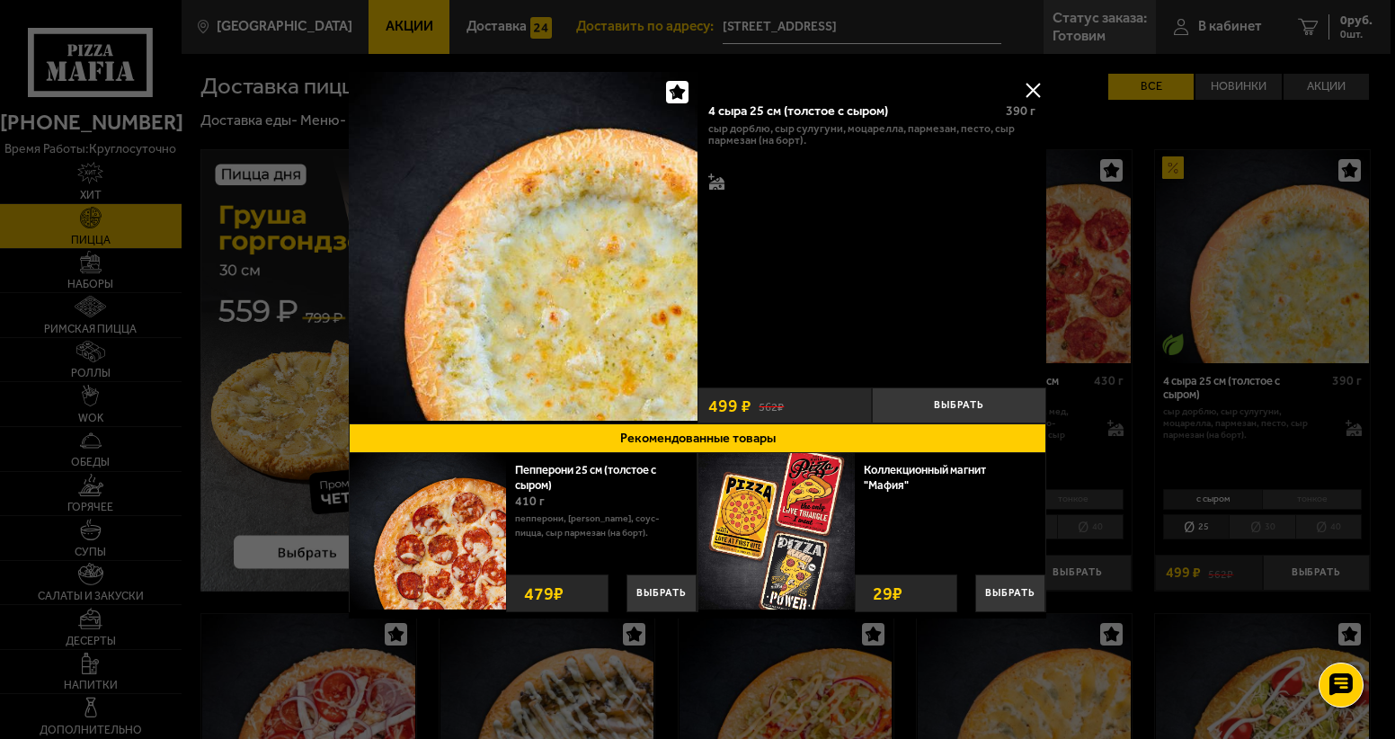
click at [684, 86] on icon "button" at bounding box center [677, 92] width 17 height 17
click at [1032, 92] on button at bounding box center [1032, 89] width 27 height 27
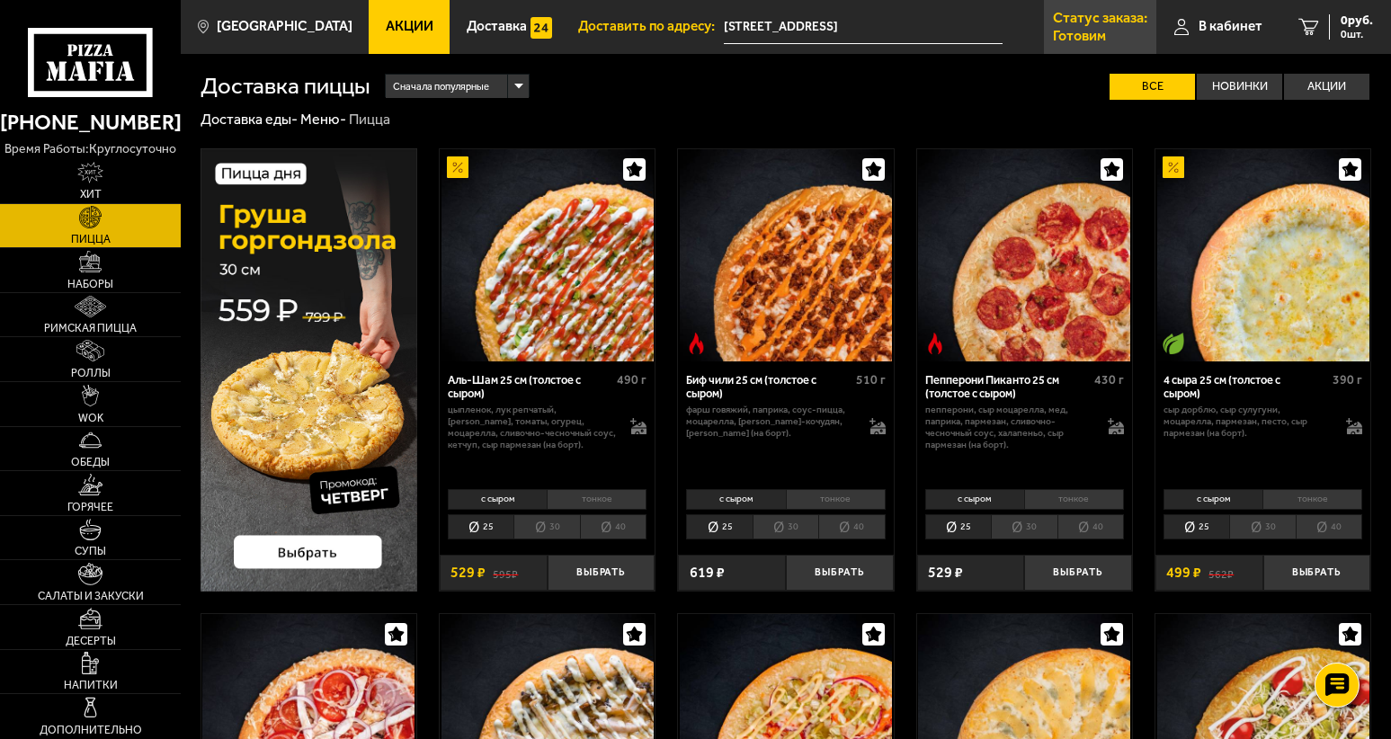
click at [1055, 23] on p "Статус заказа:" at bounding box center [1100, 18] width 94 height 14
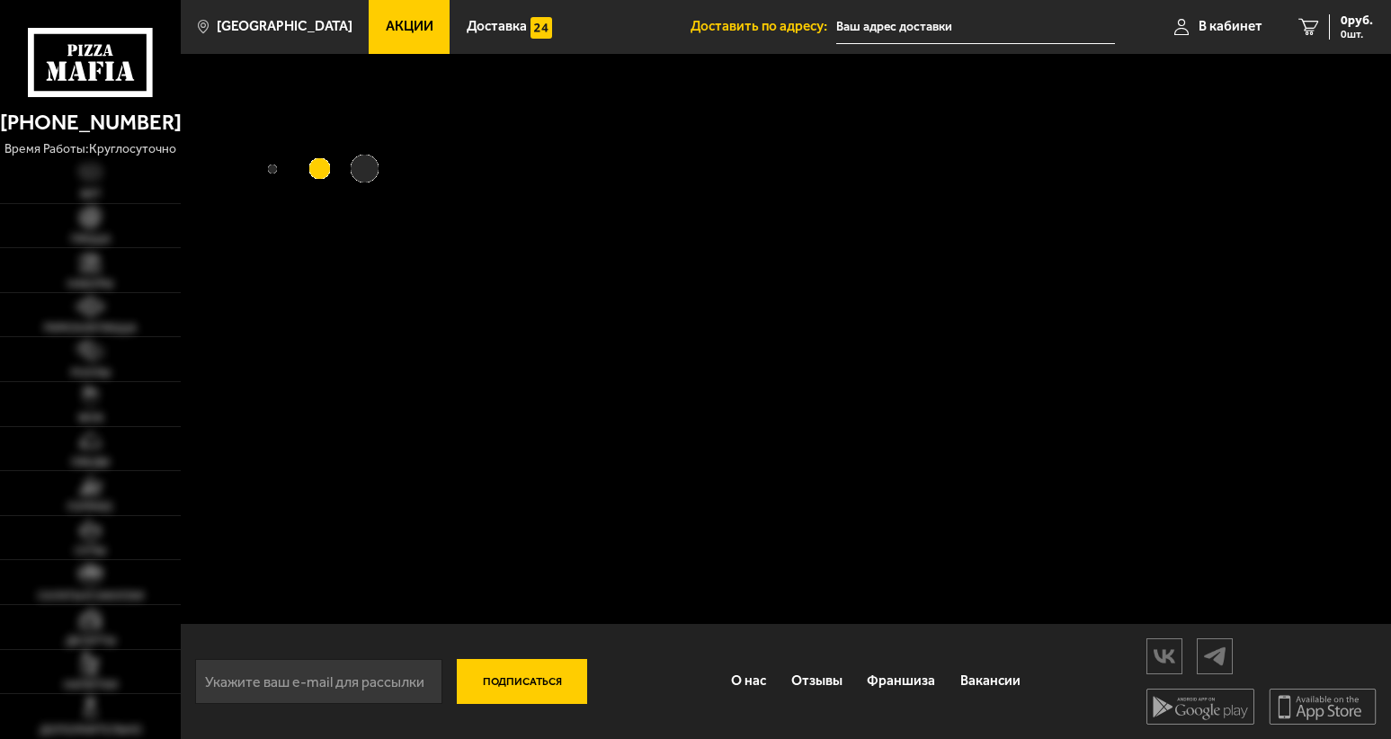
type input "[STREET_ADDRESS]"
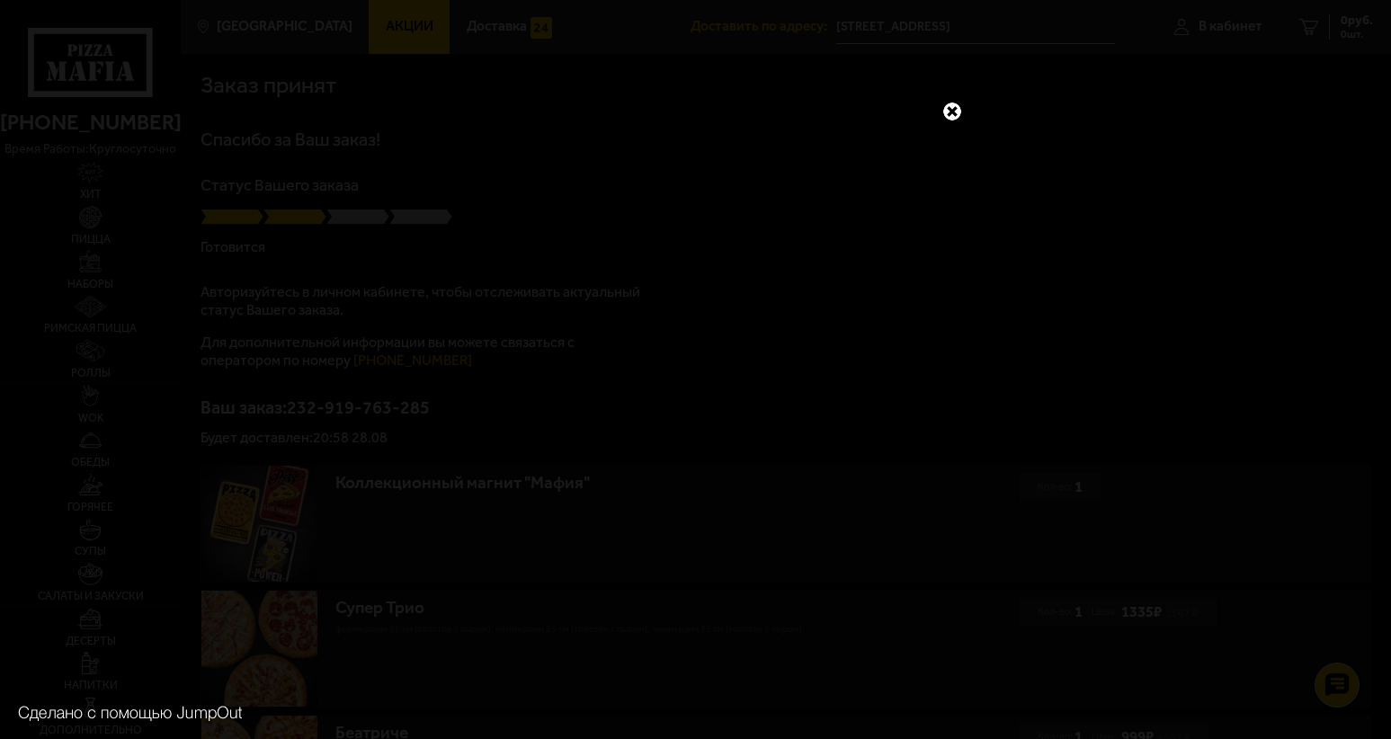
click at [948, 106] on link at bounding box center [951, 111] width 23 height 23
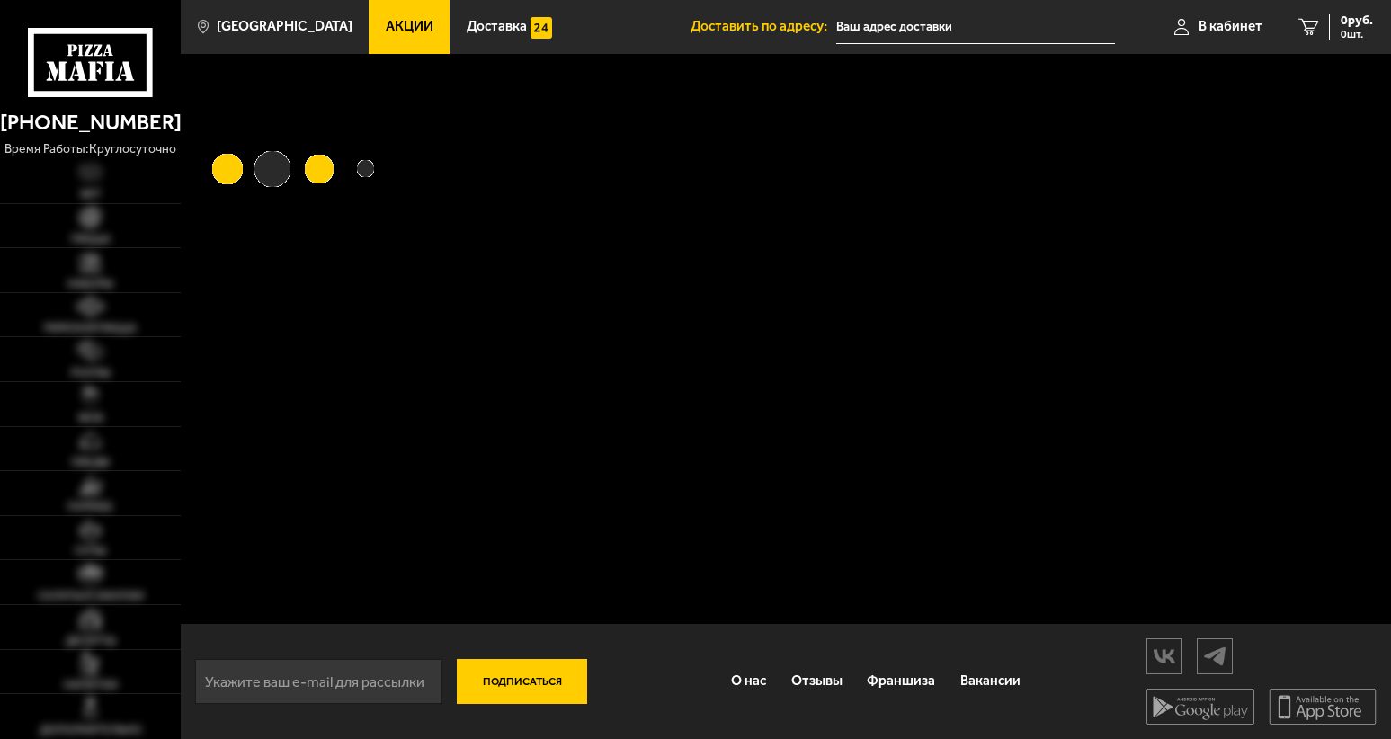
type input "[STREET_ADDRESS]"
